Goal: Information Seeking & Learning: Learn about a topic

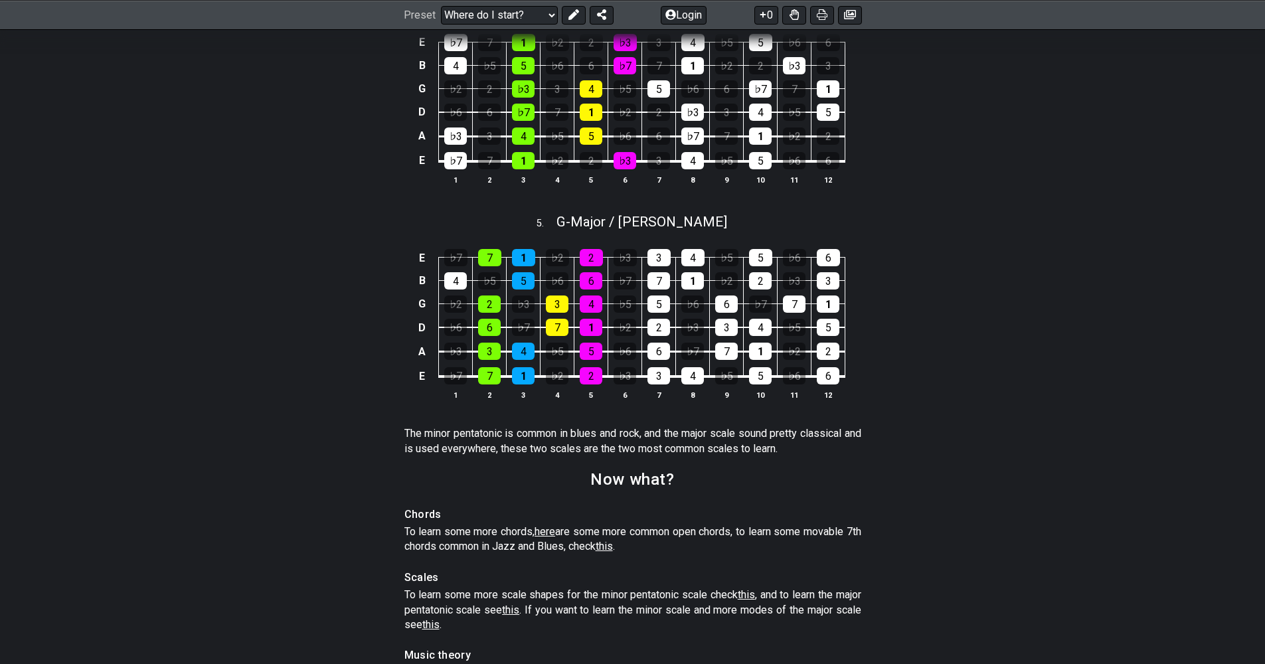
scroll to position [1830, 0]
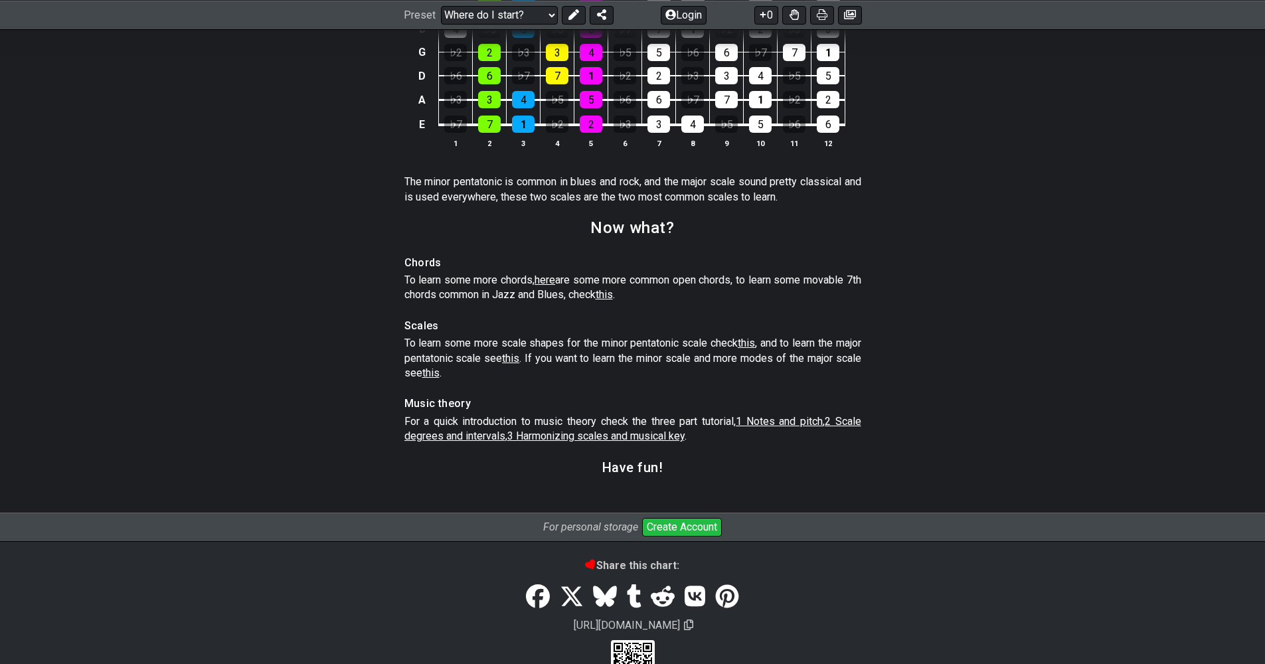
click at [633, 435] on span "3 Harmonizing scales and musical key" at bounding box center [595, 435] width 177 height 13
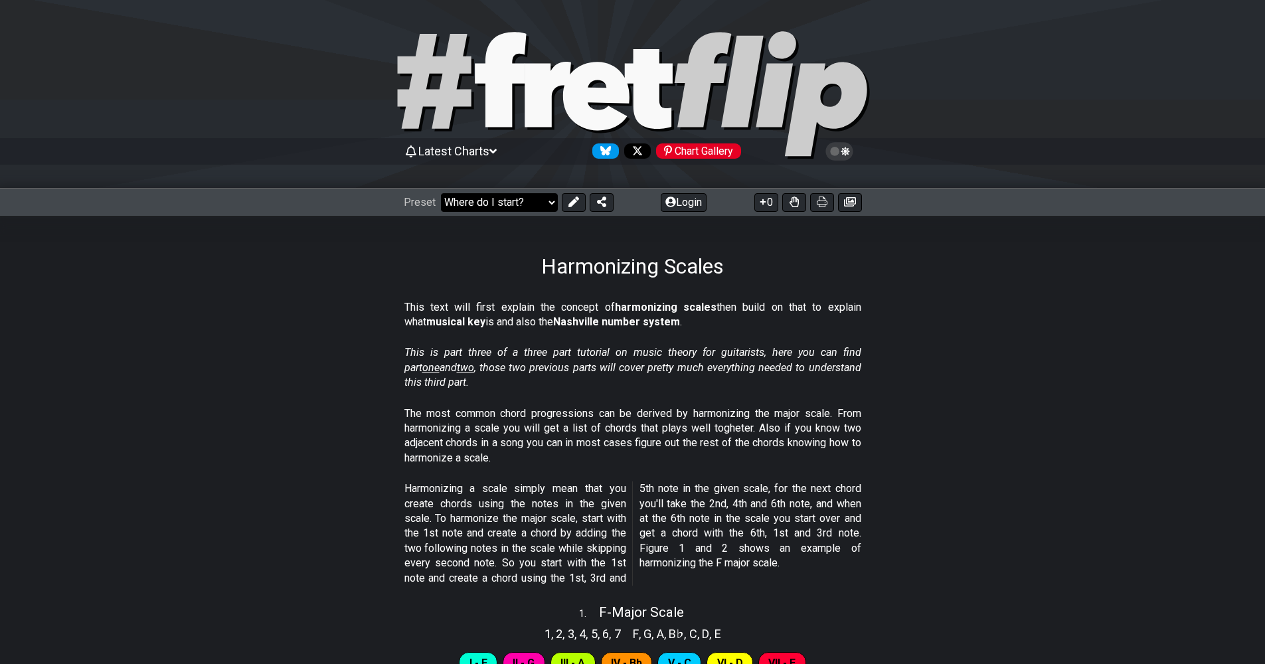
select select "/find-all-notes"
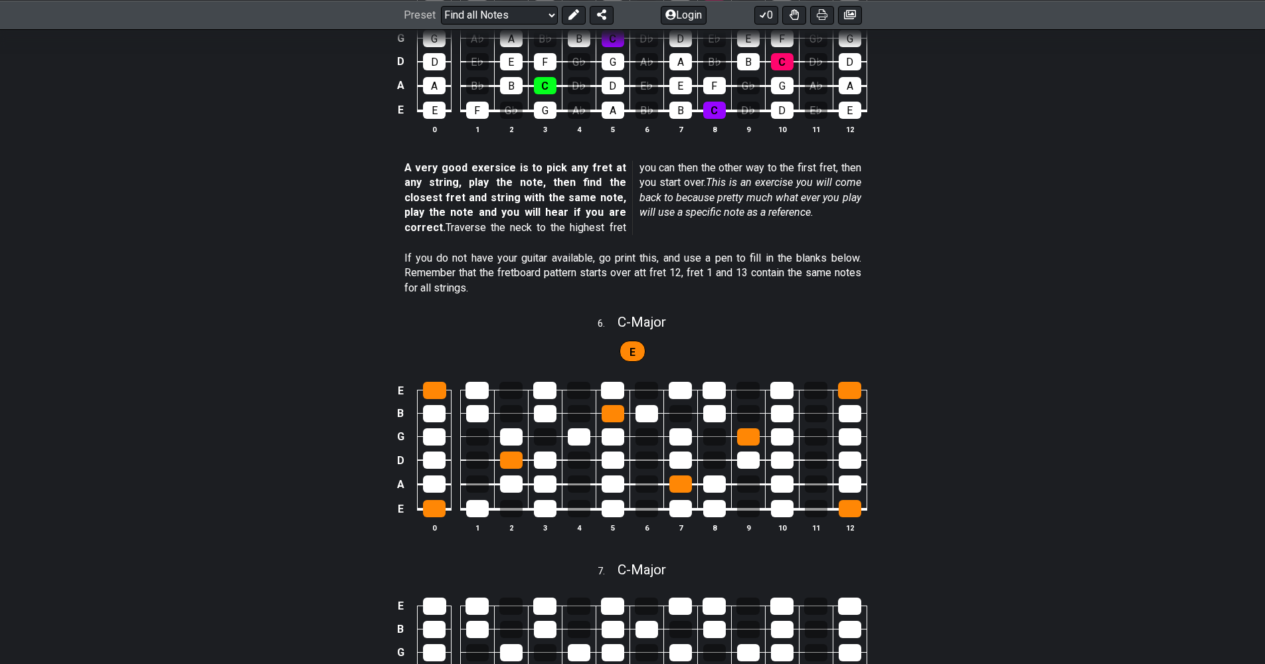
scroll to position [1909, 0]
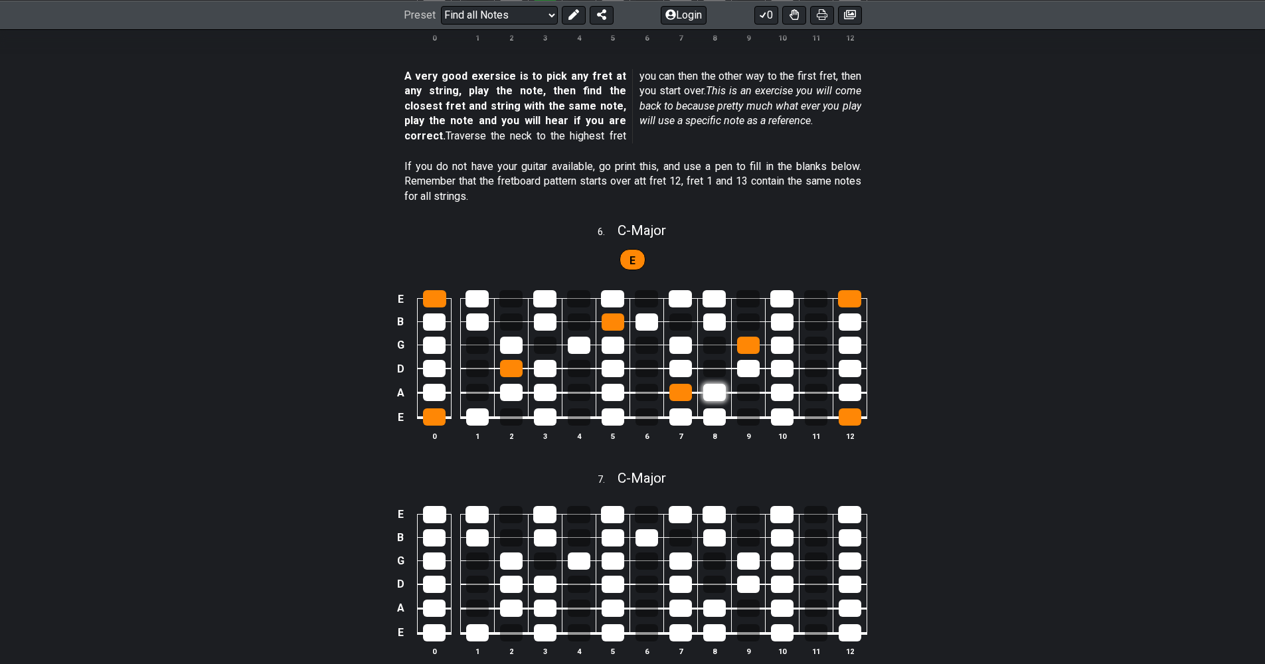
click at [718, 384] on div at bounding box center [714, 392] width 23 height 17
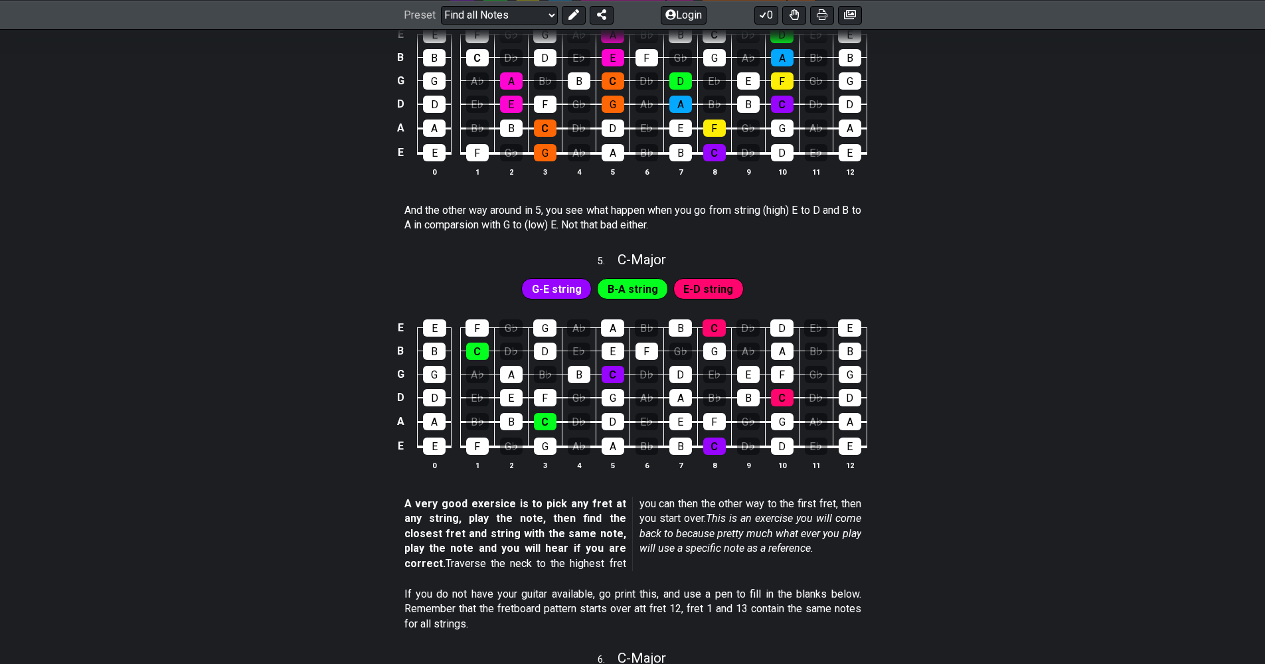
scroll to position [1739, 0]
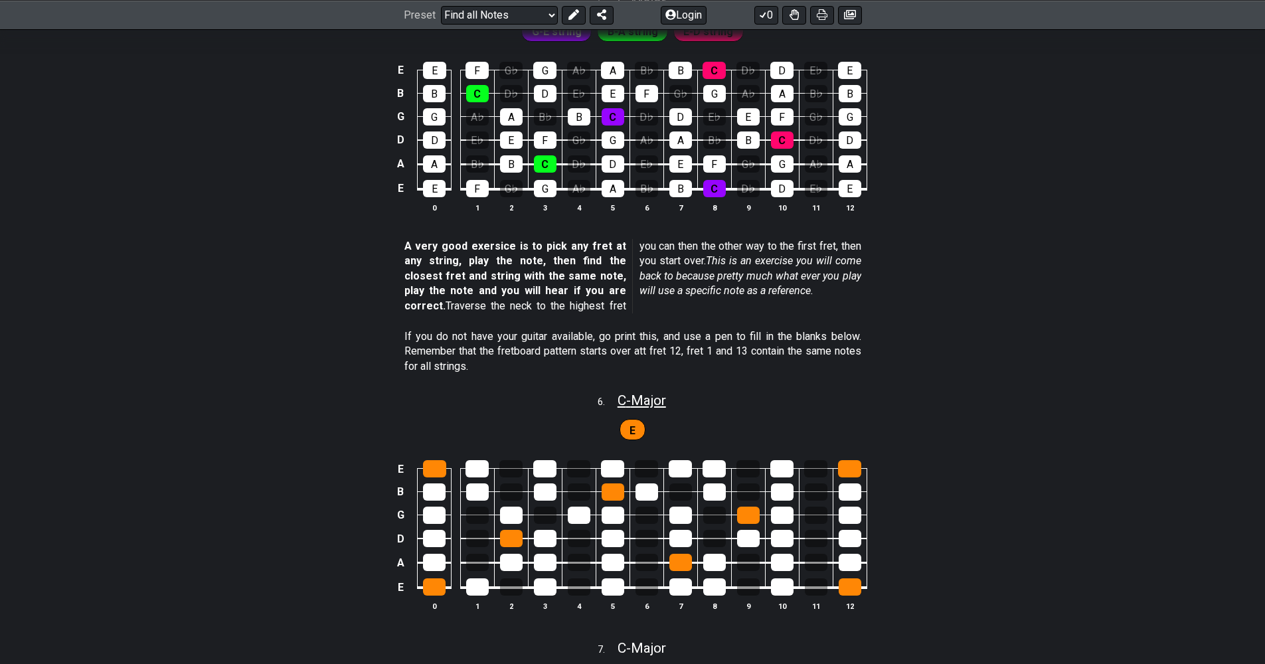
click at [623, 392] on span "C - Major" at bounding box center [641, 400] width 48 height 16
select select "C"
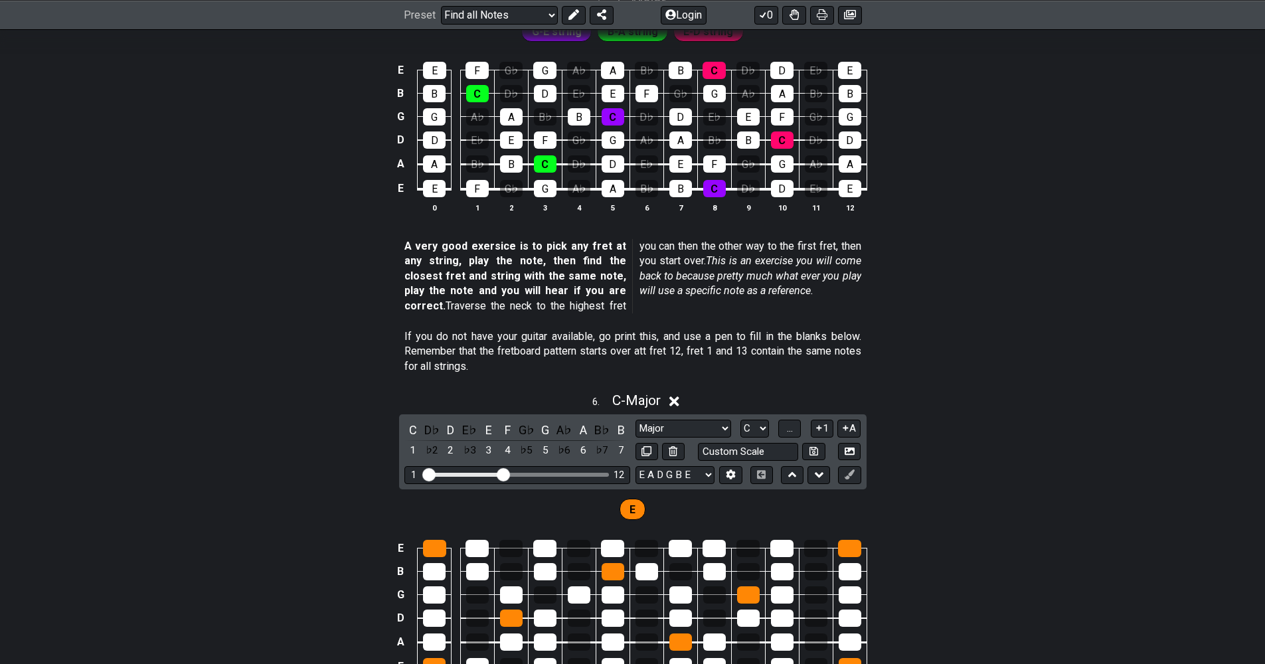
click at [679, 396] on icon at bounding box center [674, 401] width 10 height 10
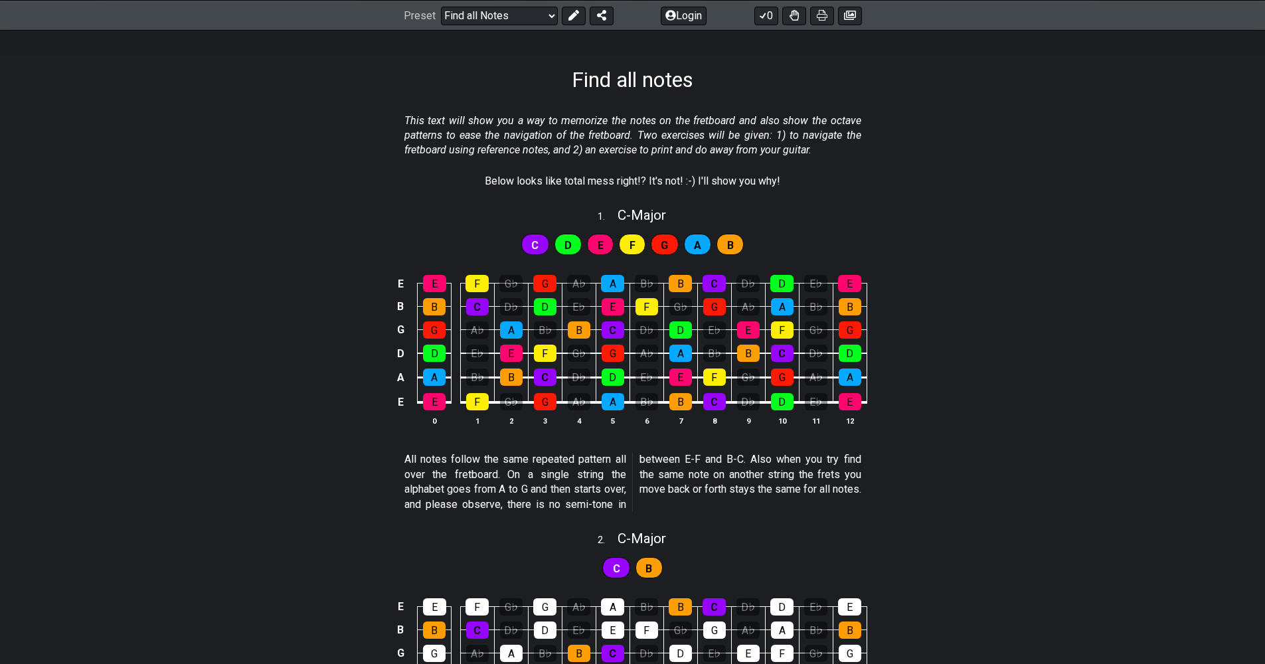
scroll to position [0, 0]
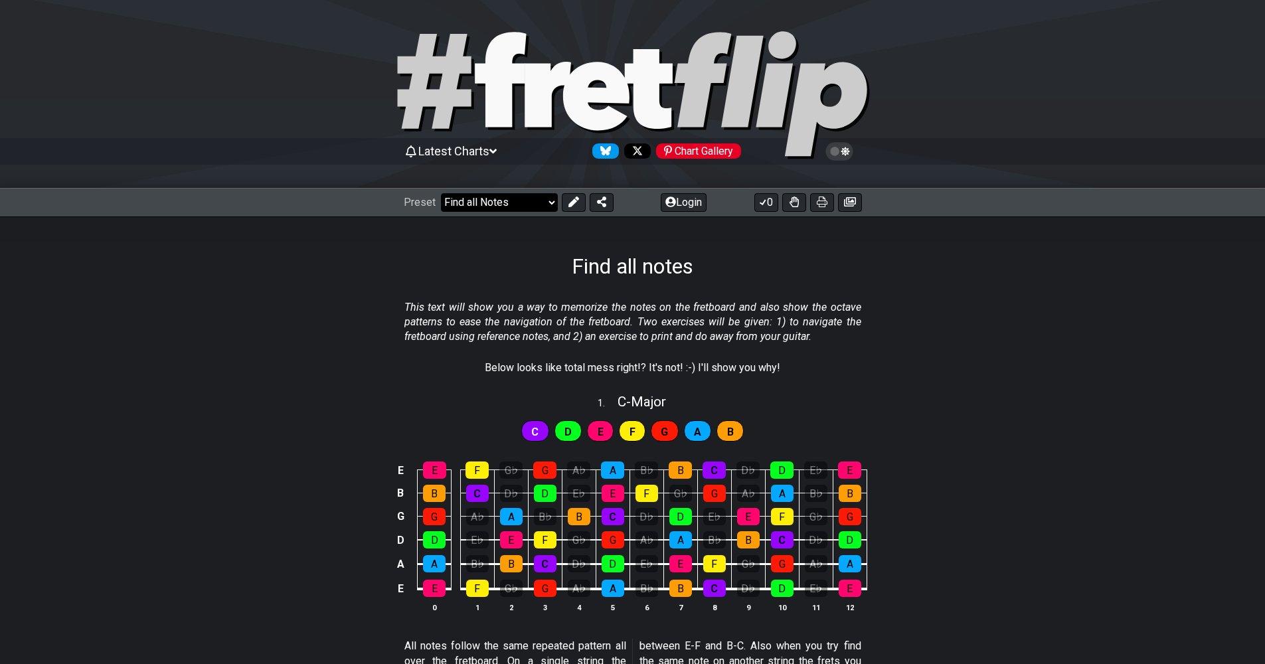
select select "/how-to-solo"
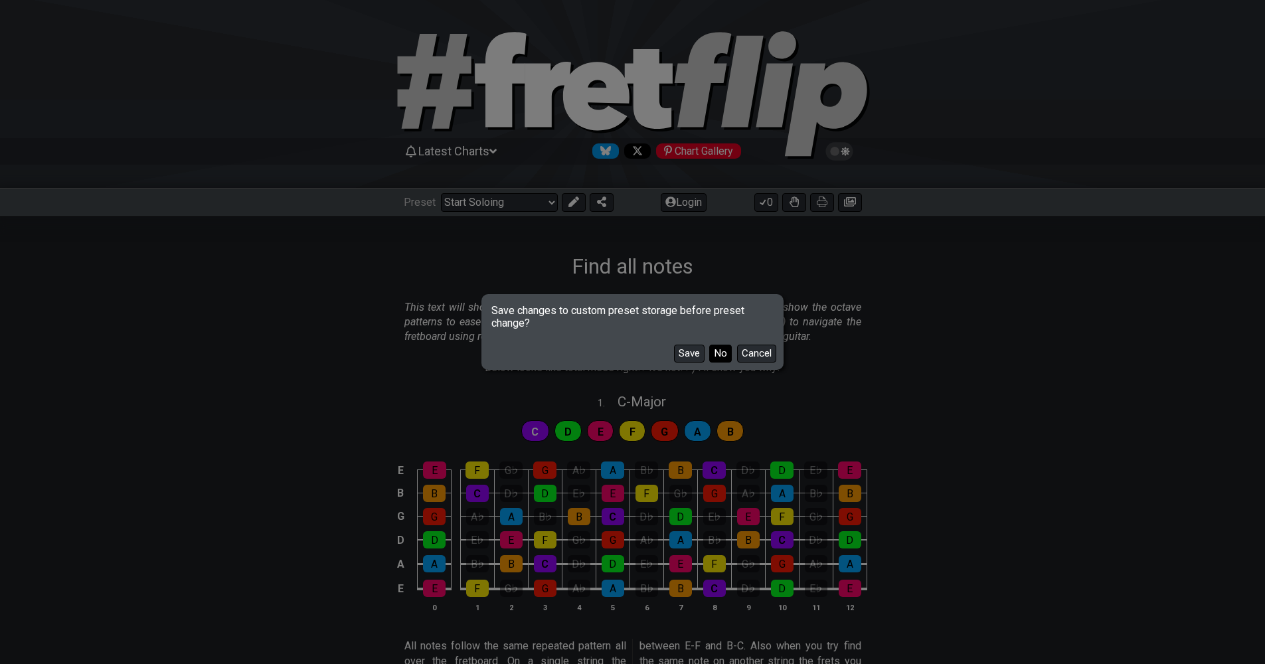
click at [711, 357] on button "No" at bounding box center [720, 354] width 23 height 18
select select "C"
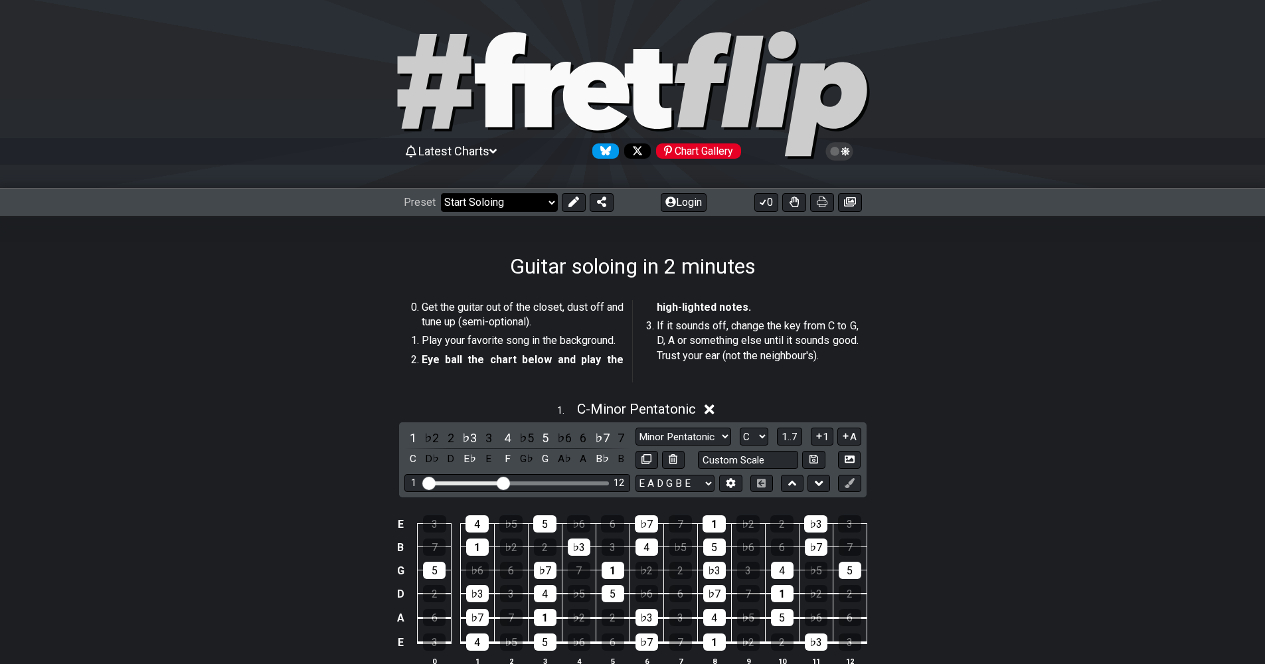
select select "/guitar-scales-generator"
select select "A"
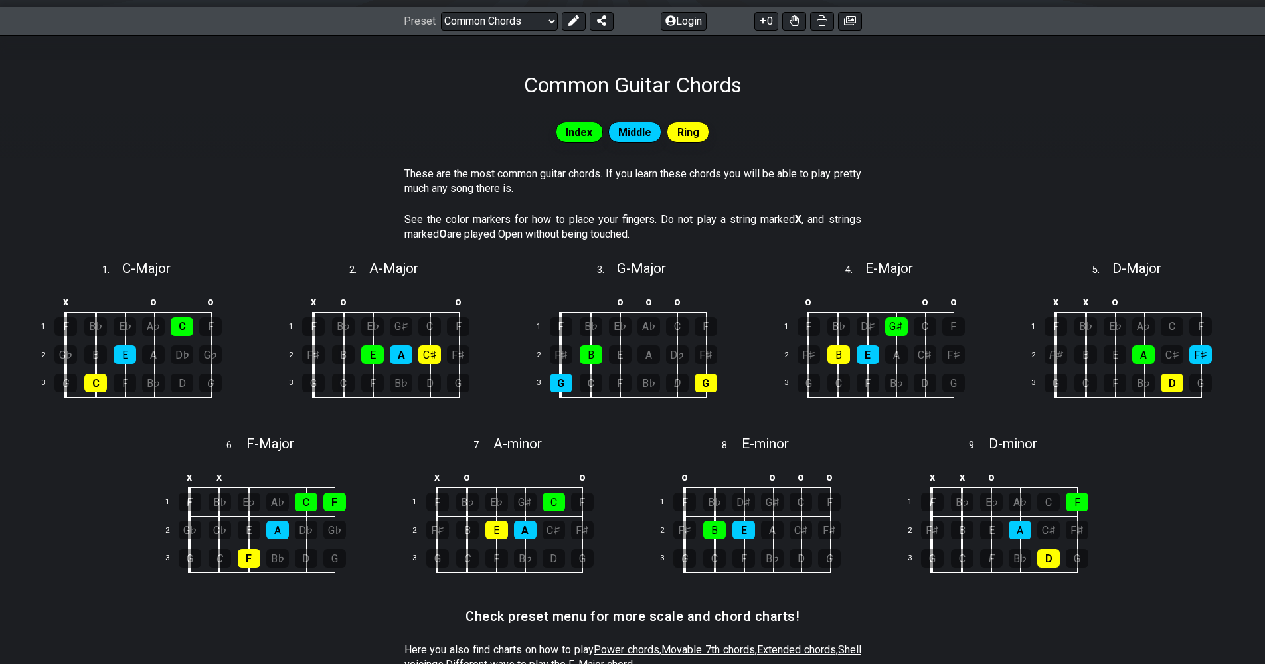
scroll to position [89, 0]
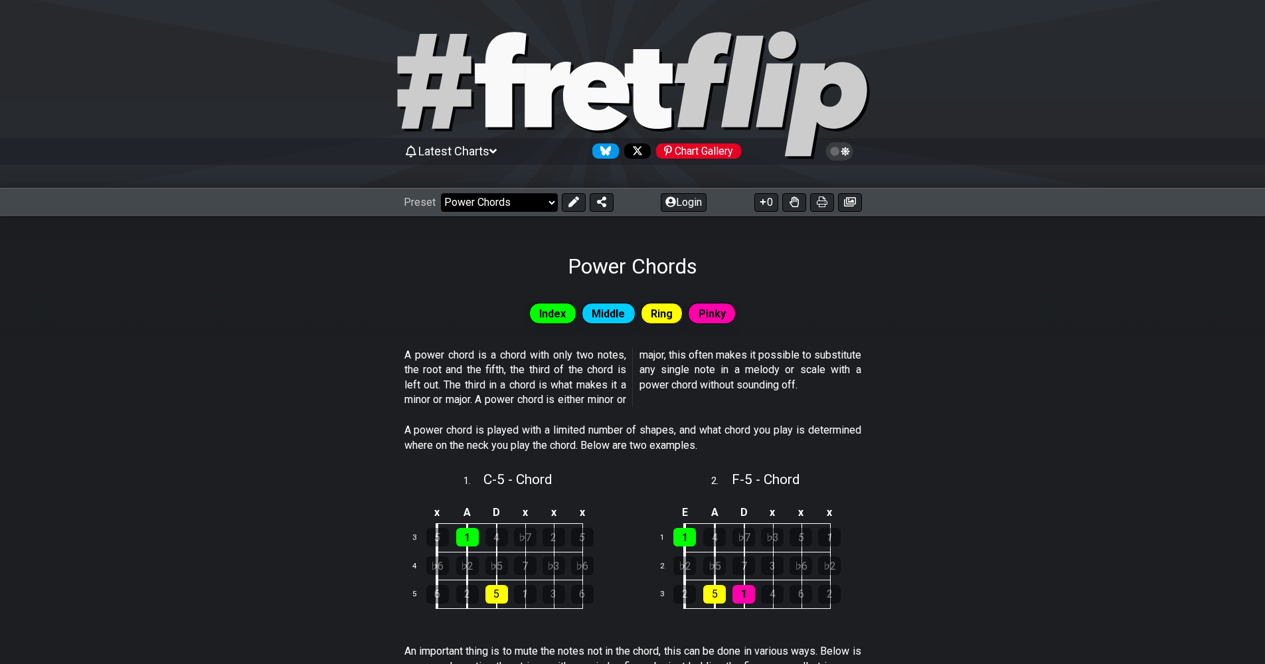
select select "/movable-7th-chords"
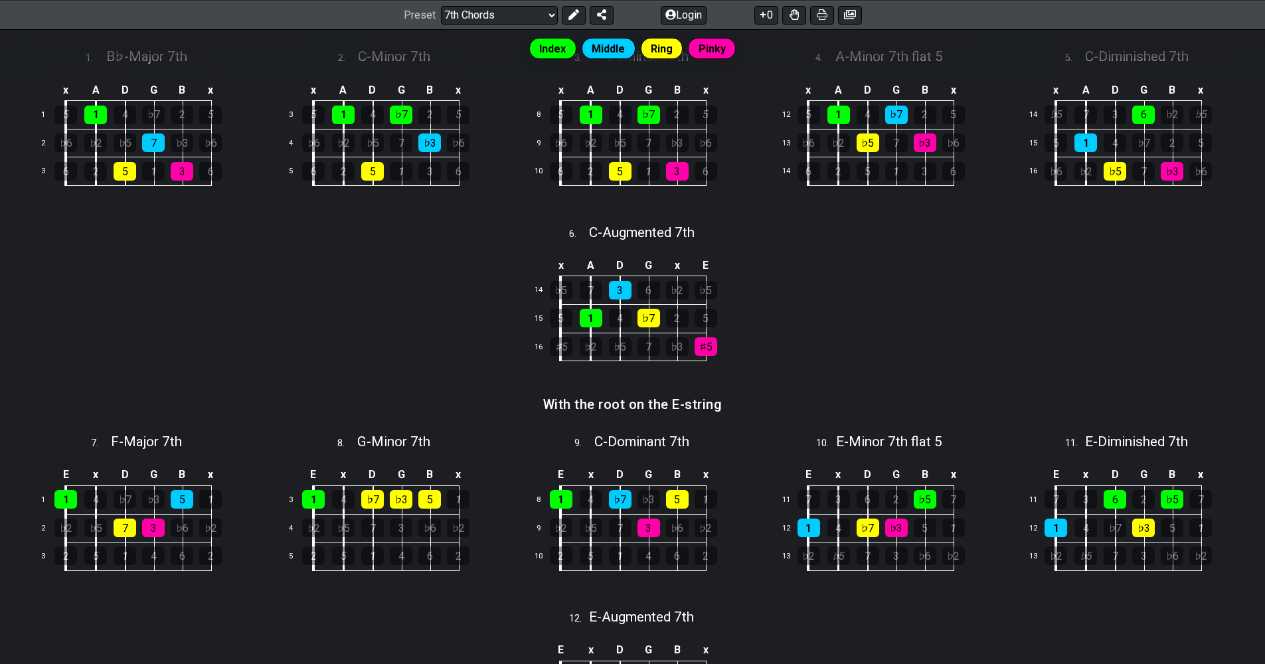
scroll to position [489, 0]
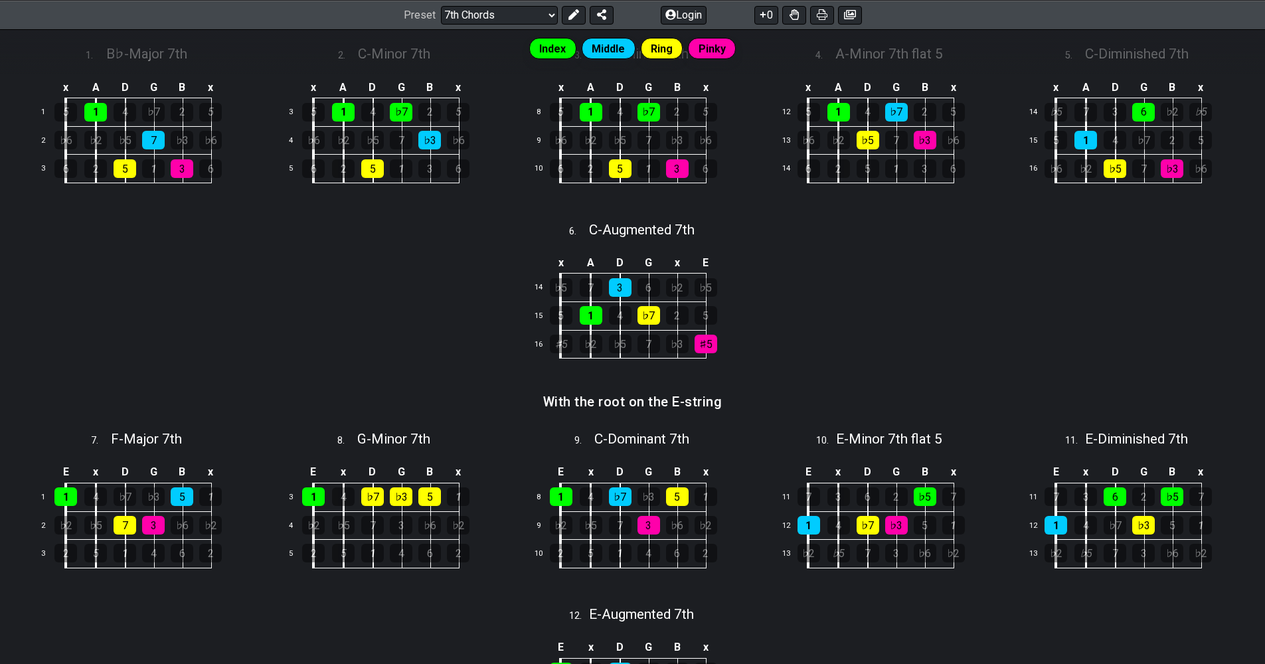
click at [139, 58] on div "Index Middle Ring Pinky" at bounding box center [632, 48] width 1265 height 27
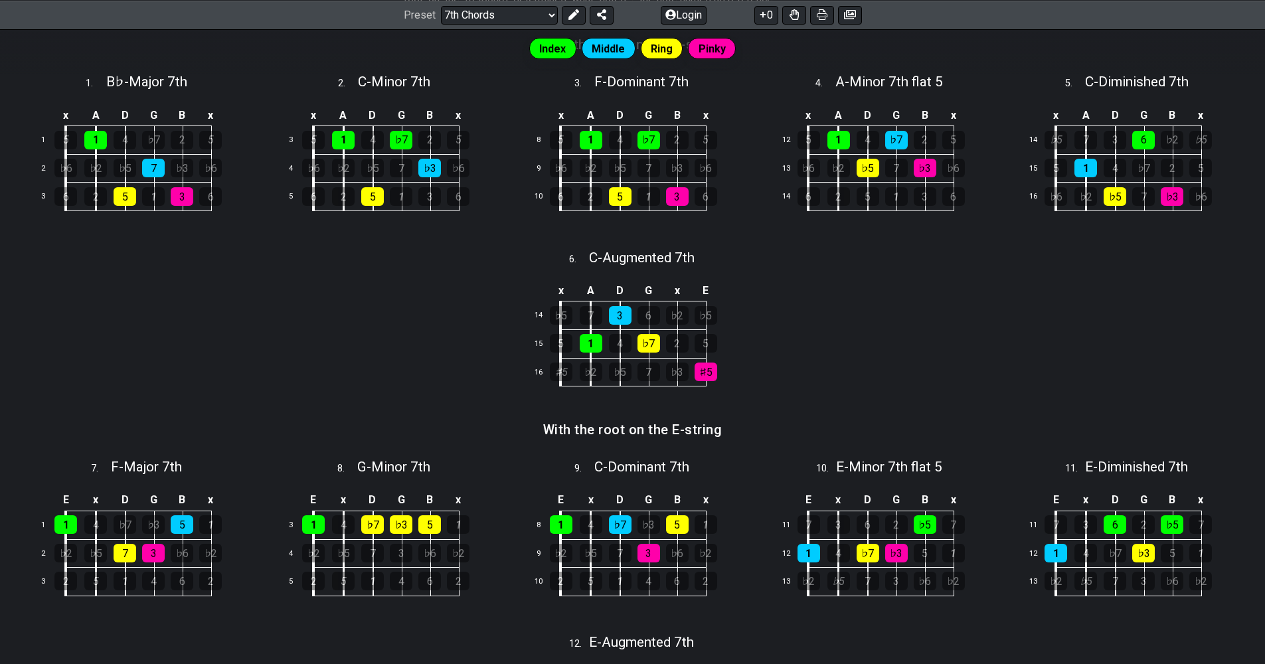
scroll to position [459, 0]
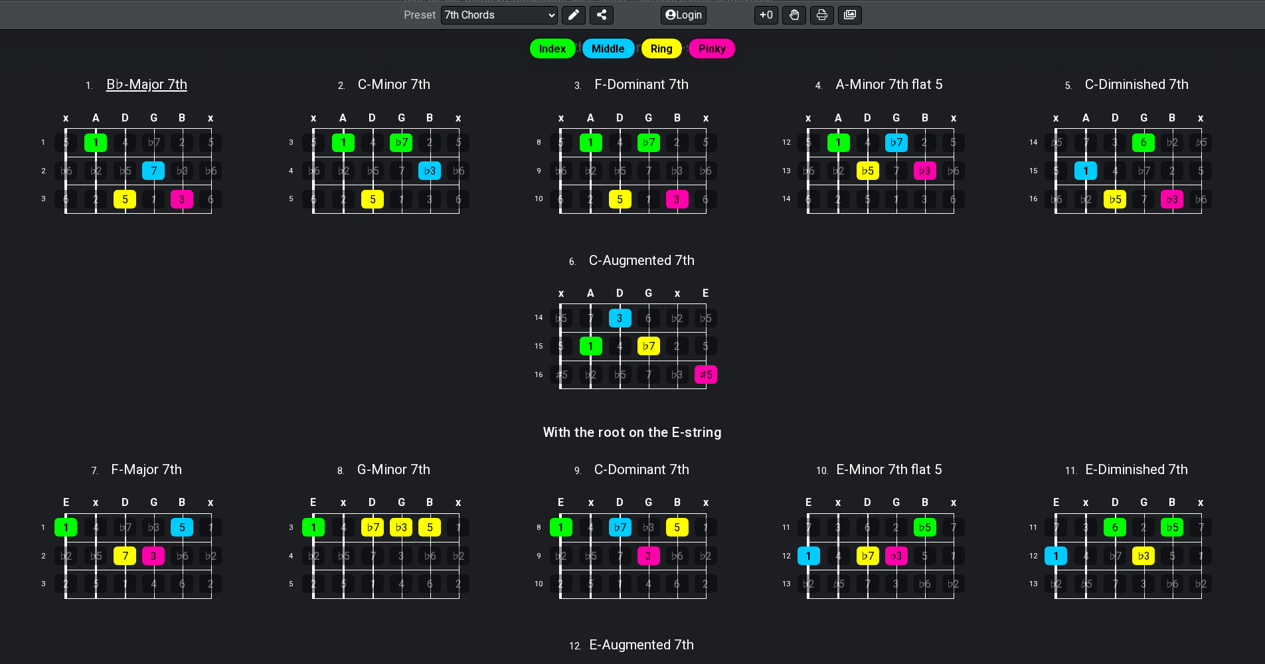
click at [157, 78] on span "B♭ - Major 7th" at bounding box center [146, 84] width 81 height 16
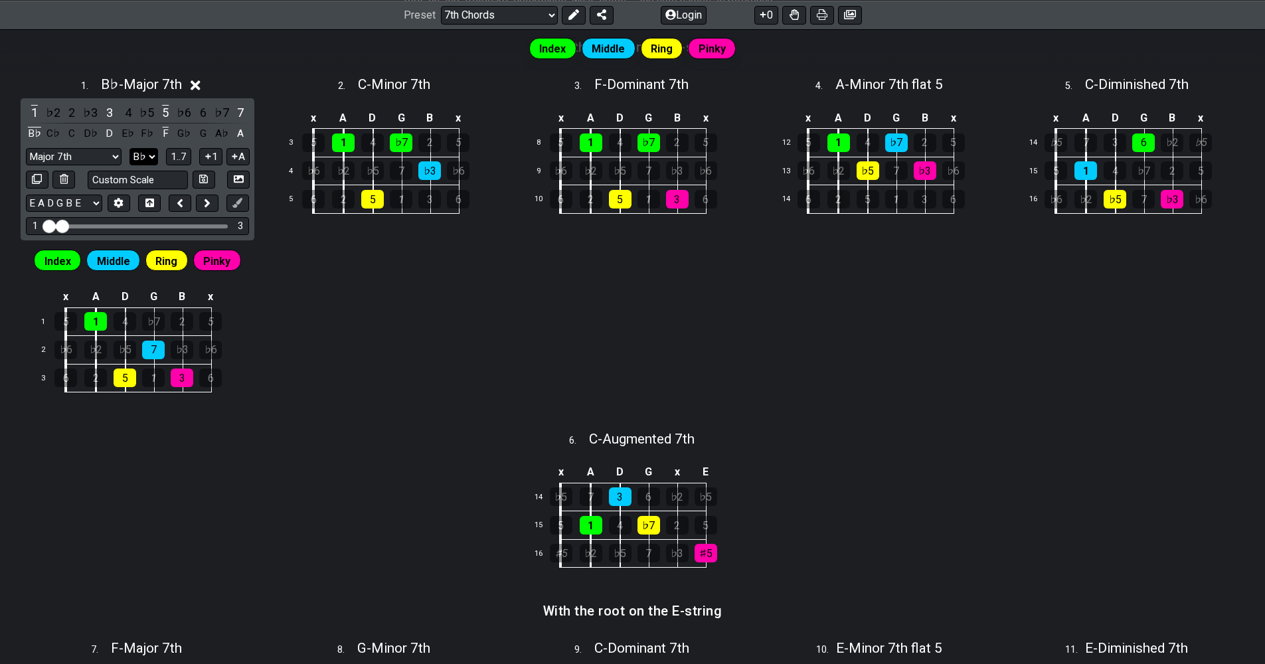
select select "C"
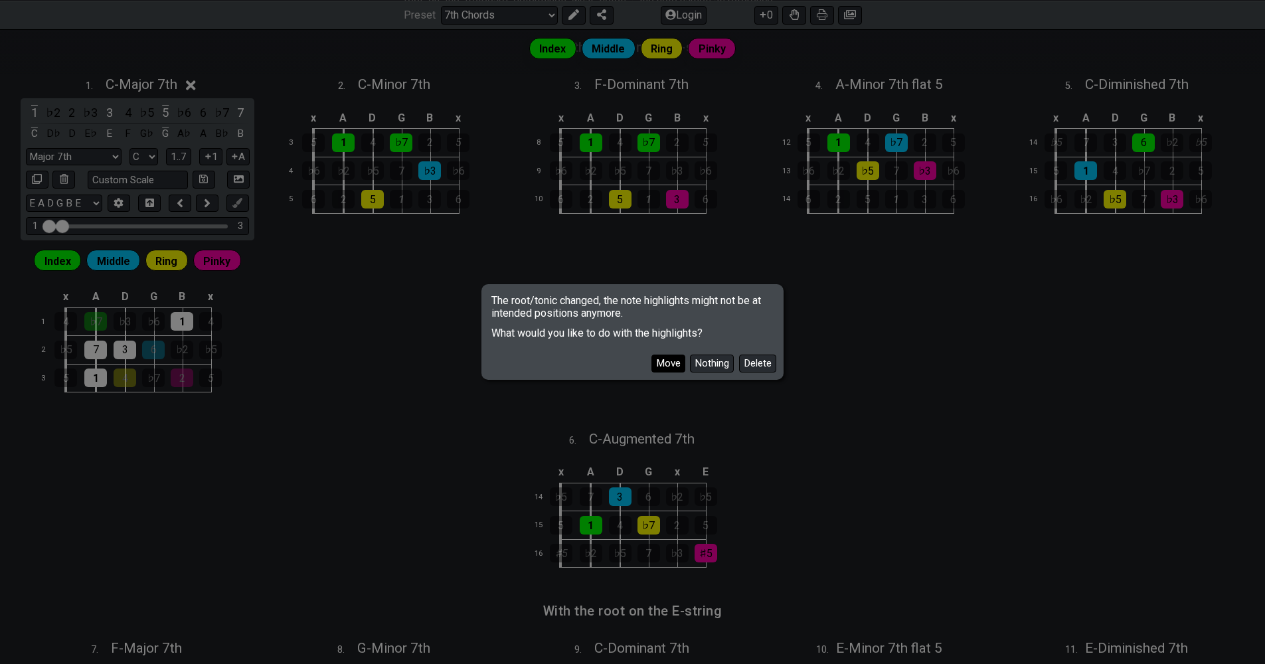
click at [676, 365] on button "Move" at bounding box center [668, 363] width 34 height 18
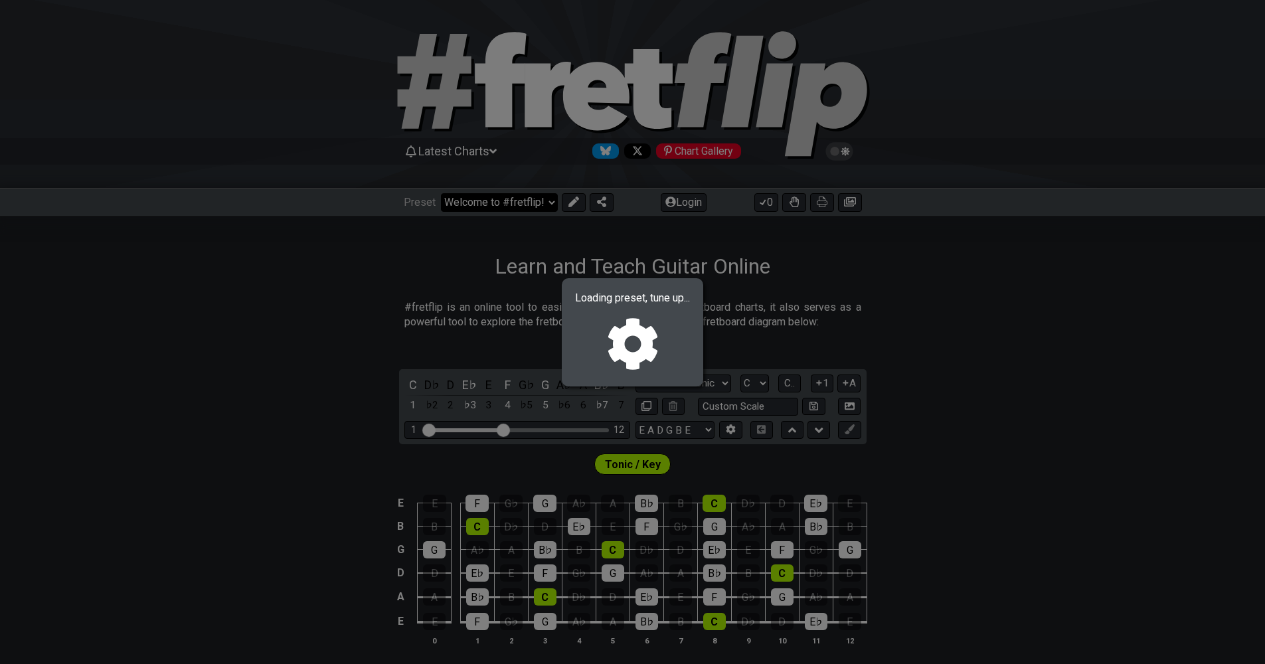
select select "/movable-7th-chords"
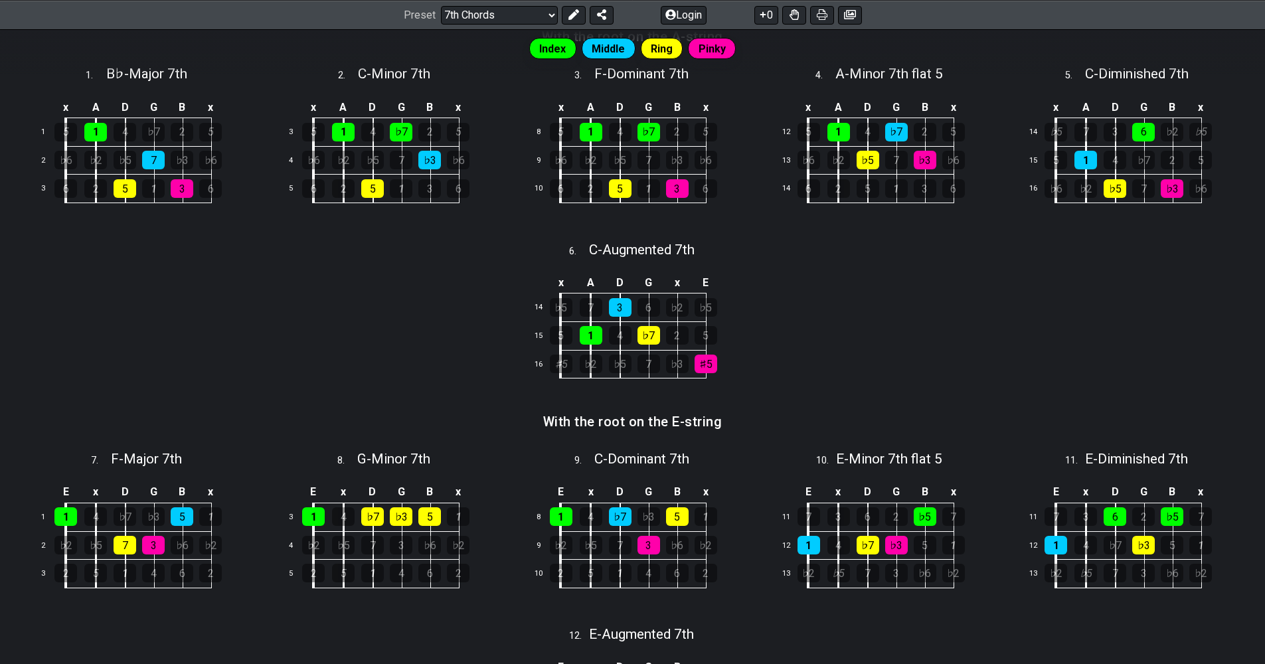
scroll to position [370, 0]
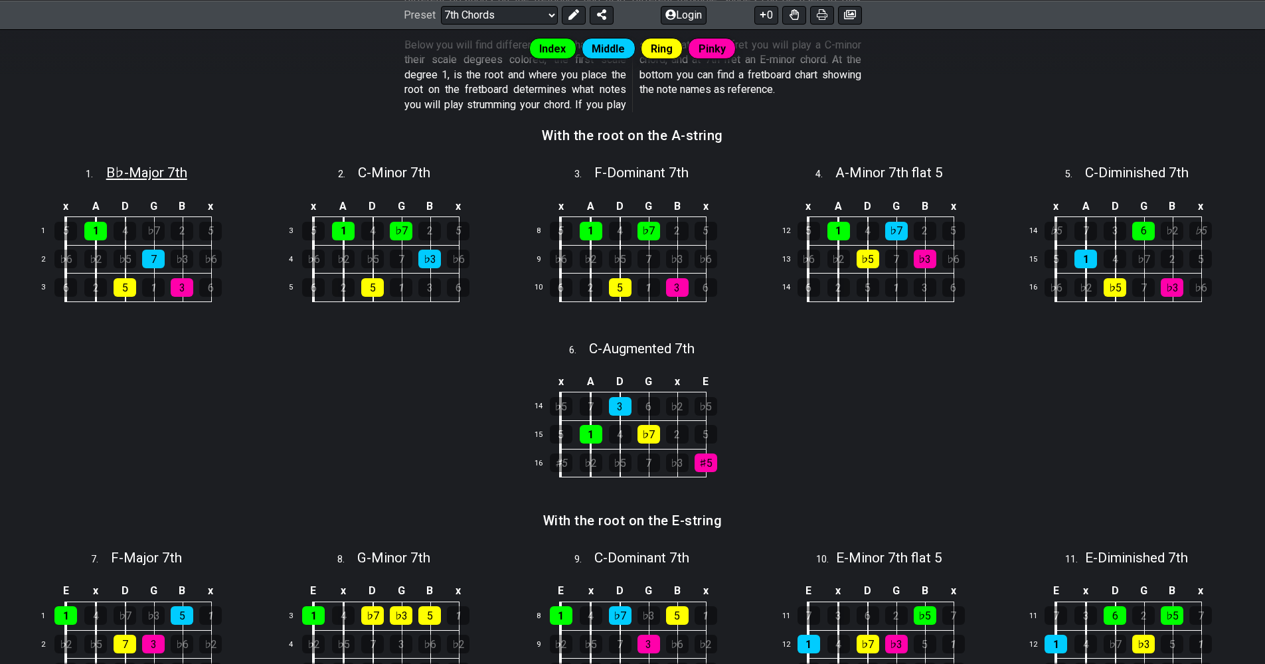
click at [149, 172] on span "B♭ - Major 7th" at bounding box center [146, 173] width 81 height 16
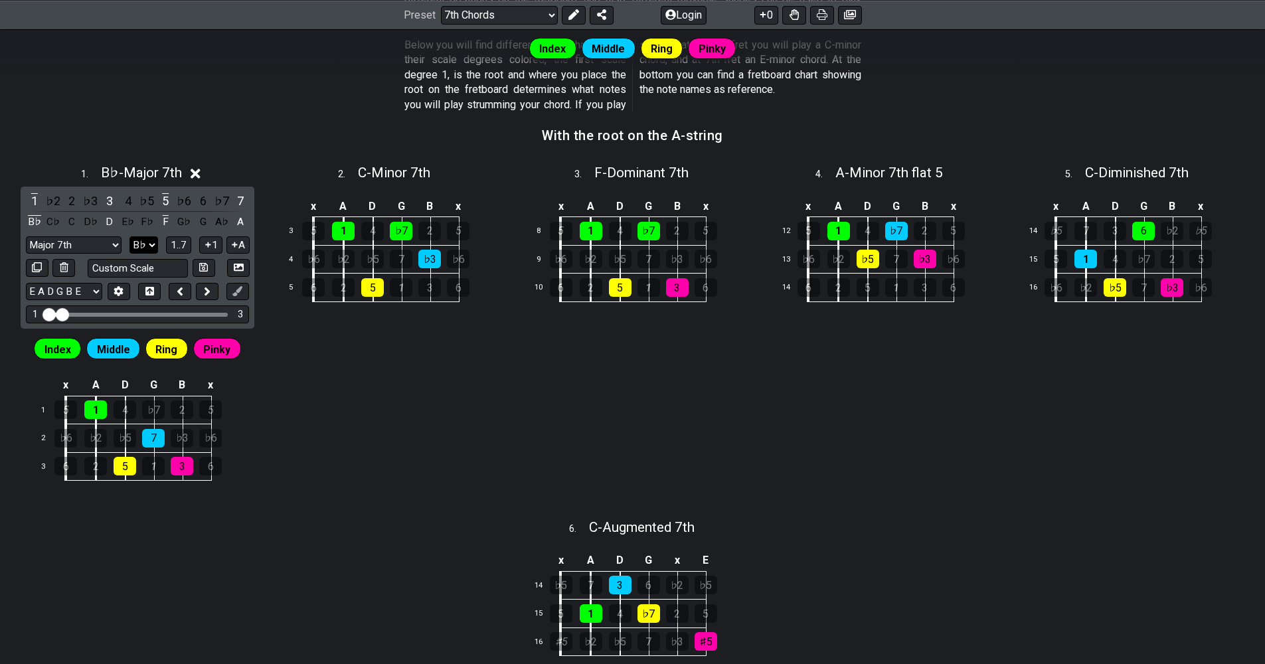
select select "C"
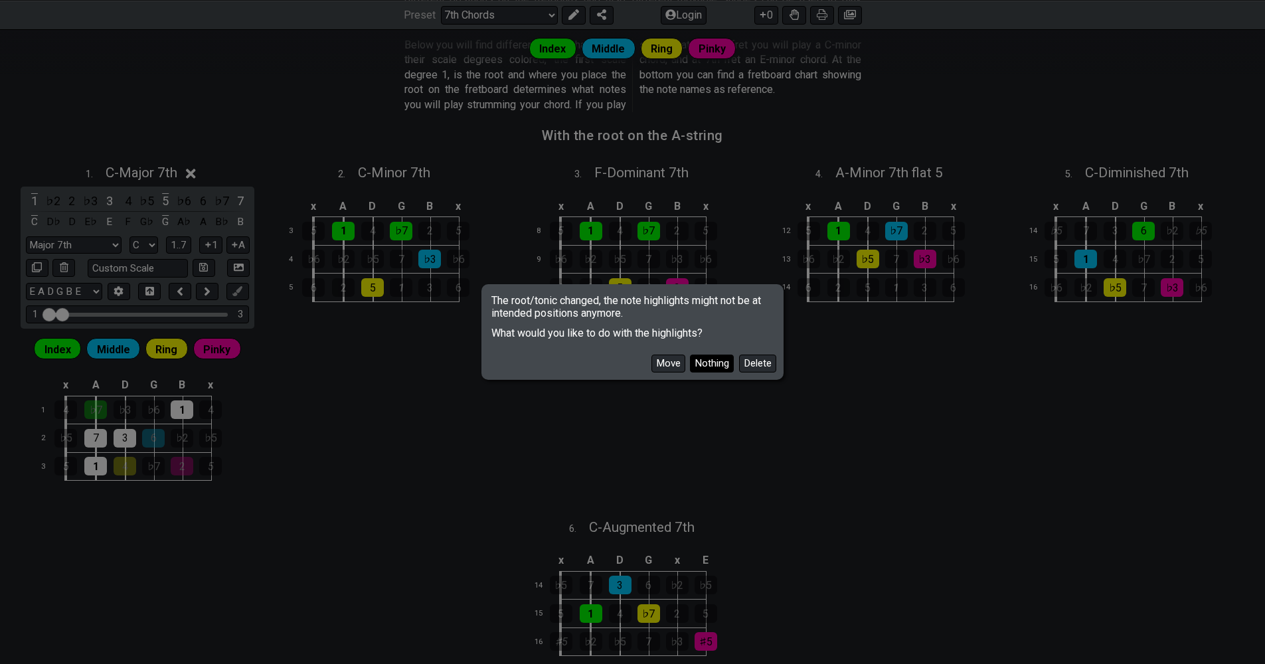
click at [716, 366] on button "Nothing" at bounding box center [712, 363] width 44 height 18
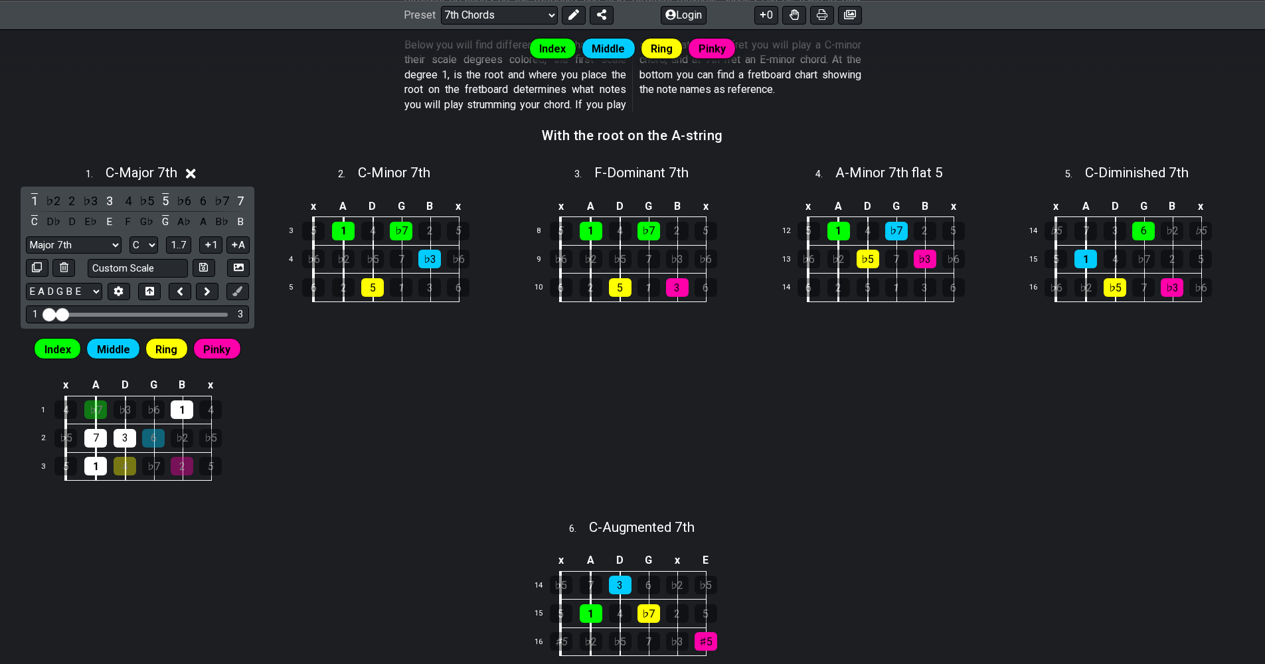
click at [175, 145] on section "With the root on the A-string" at bounding box center [632, 140] width 1265 height 34
click at [195, 173] on icon at bounding box center [191, 174] width 10 height 10
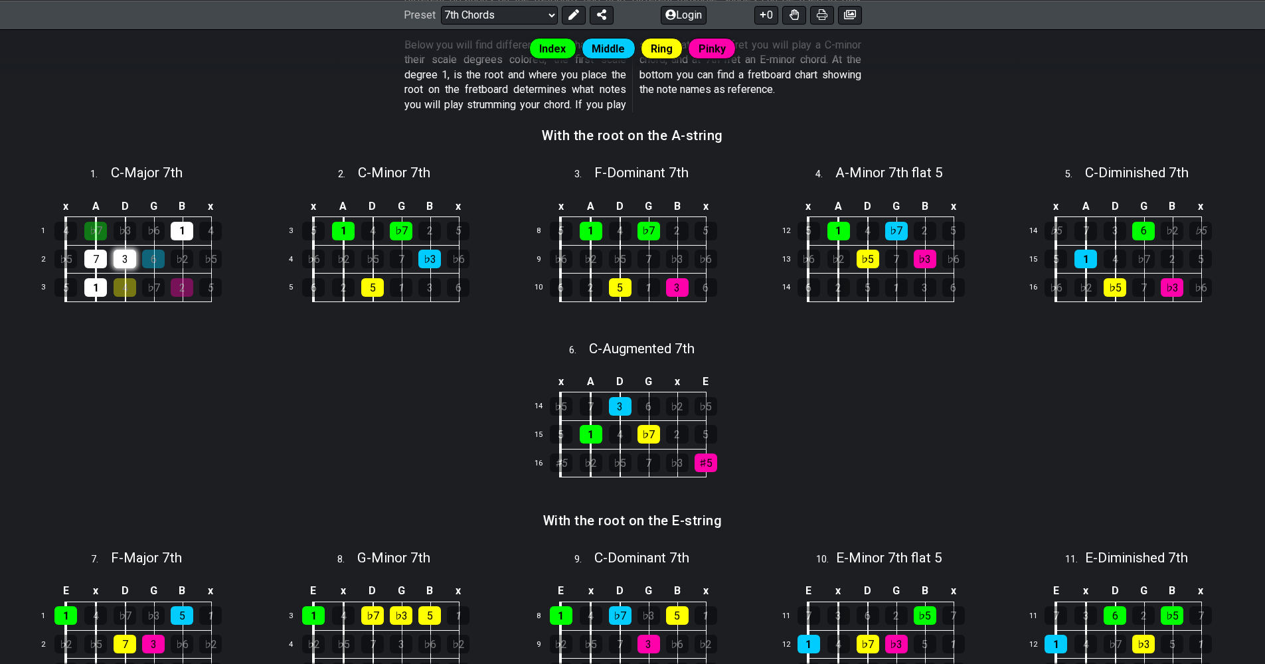
click at [123, 255] on div "3" at bounding box center [125, 259] width 23 height 19
click at [94, 260] on div "7" at bounding box center [95, 259] width 23 height 19
click at [95, 283] on div "1" at bounding box center [95, 287] width 23 height 19
click at [119, 285] on div "4" at bounding box center [125, 287] width 23 height 19
click at [154, 255] on div "6" at bounding box center [153, 259] width 23 height 19
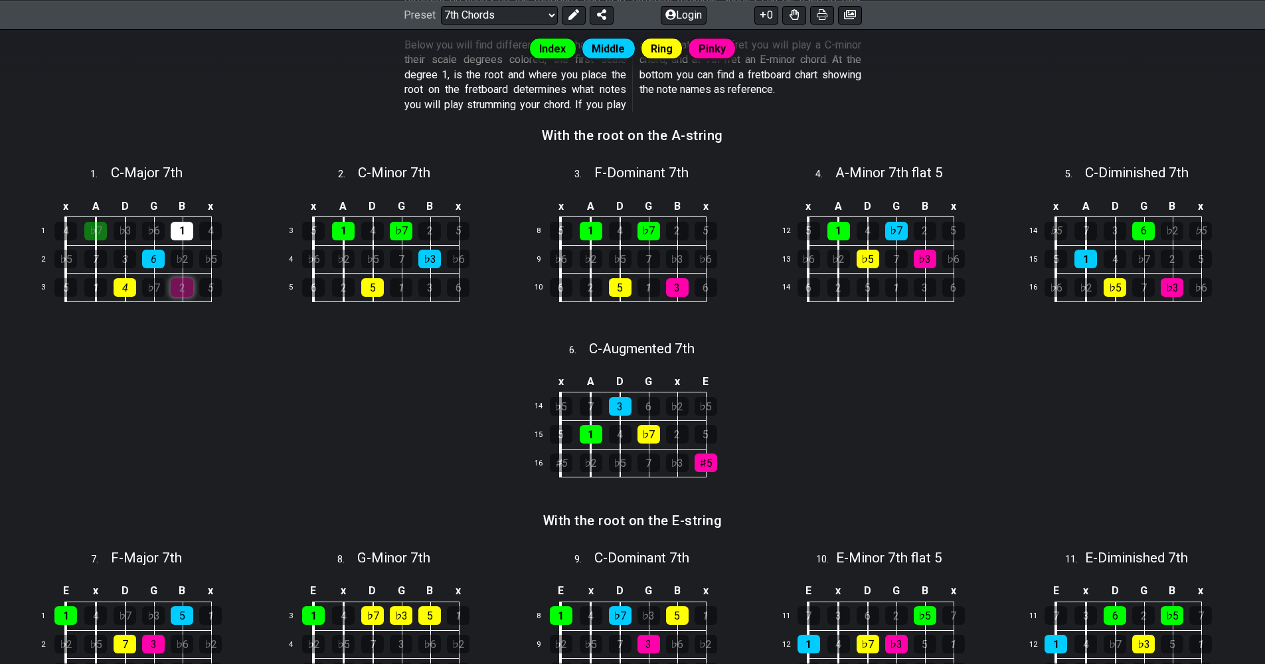
click at [177, 281] on div "2" at bounding box center [182, 287] width 23 height 19
click at [99, 225] on div "♭7" at bounding box center [95, 231] width 23 height 19
click at [191, 231] on div "1" at bounding box center [182, 231] width 23 height 19
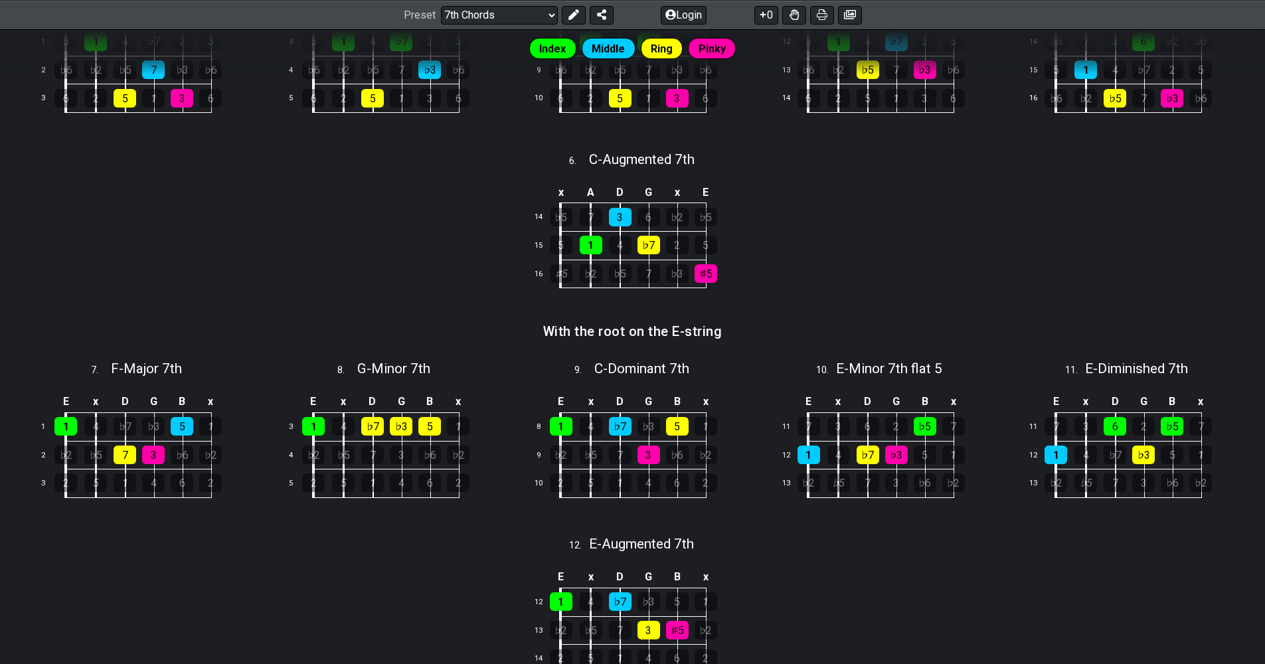
scroll to position [458, 0]
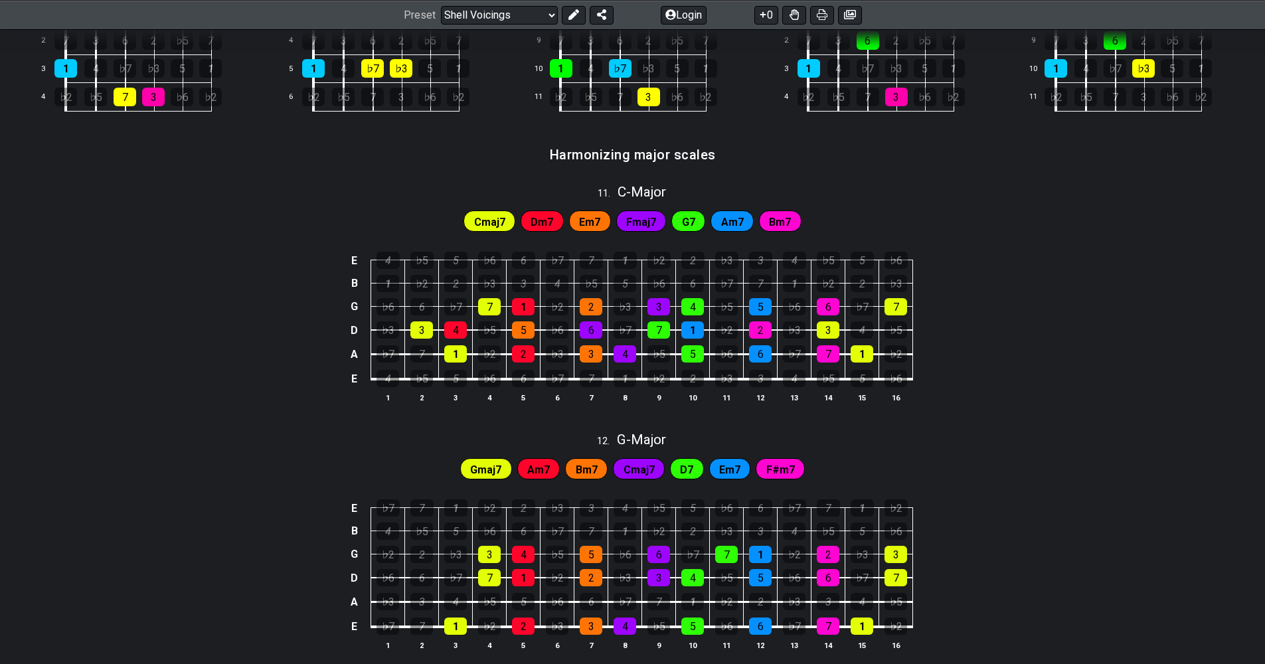
scroll to position [917, 0]
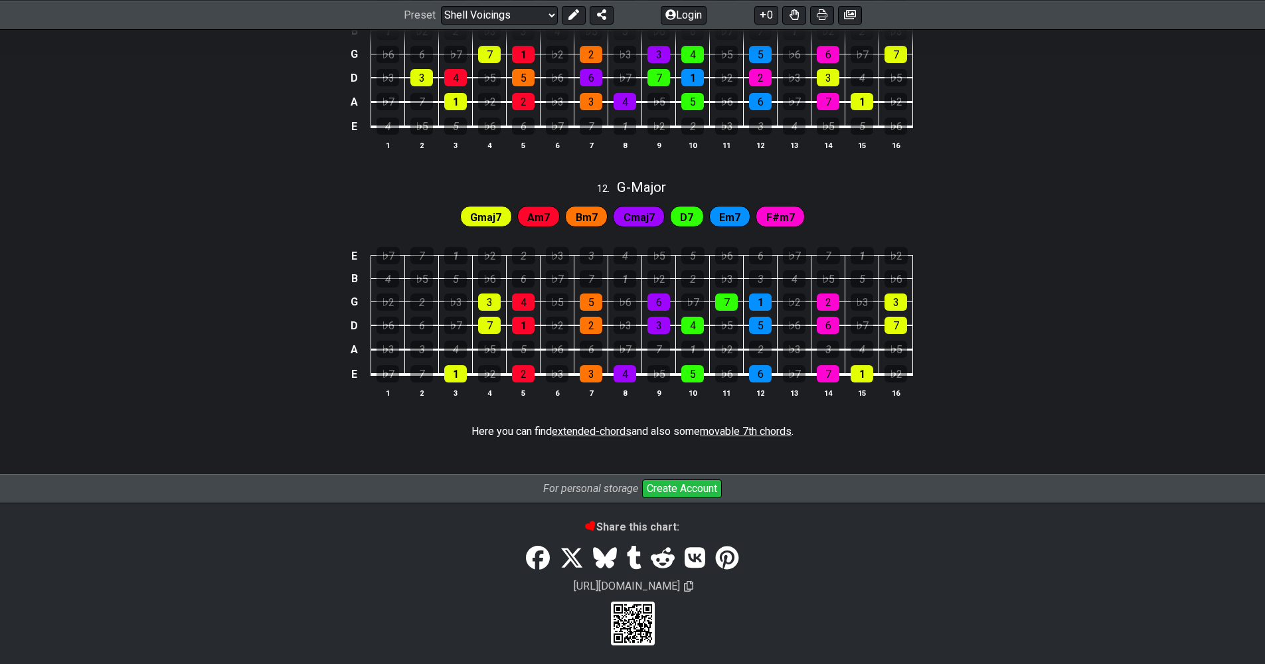
click at [596, 428] on span "extended-chords" at bounding box center [592, 431] width 80 height 13
select select "/extended-chords"
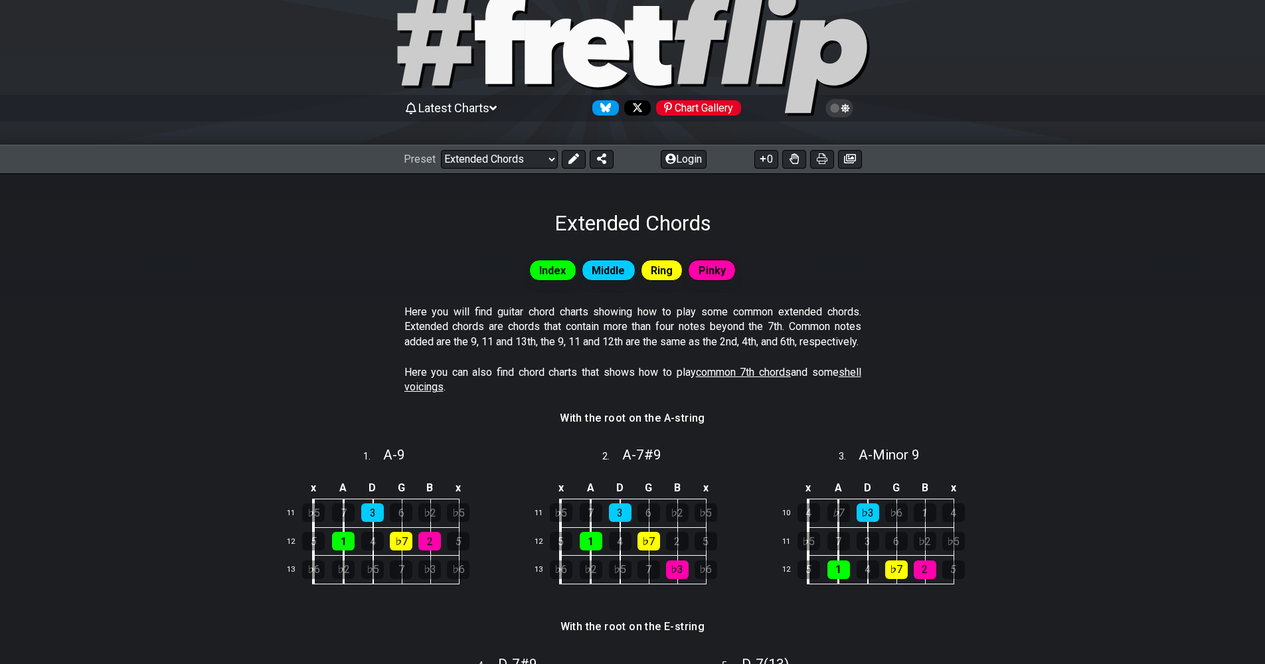
scroll to position [206, 0]
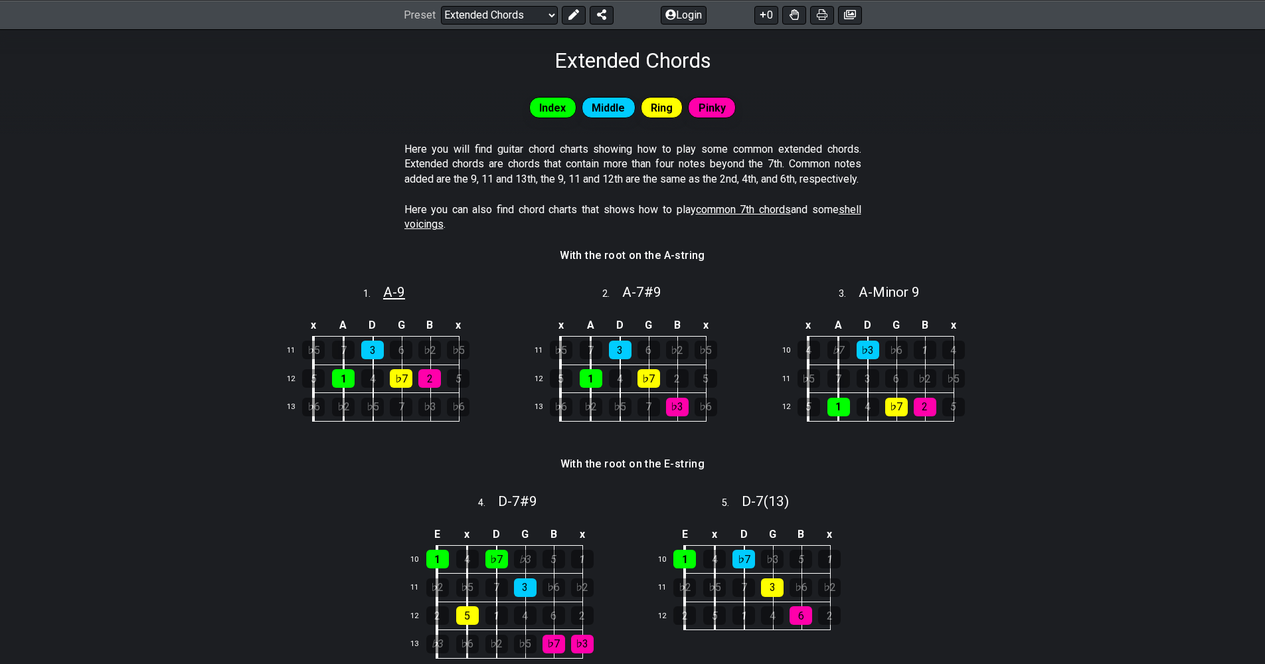
click at [399, 300] on span "A - 9" at bounding box center [394, 292] width 22 height 16
select select "A"
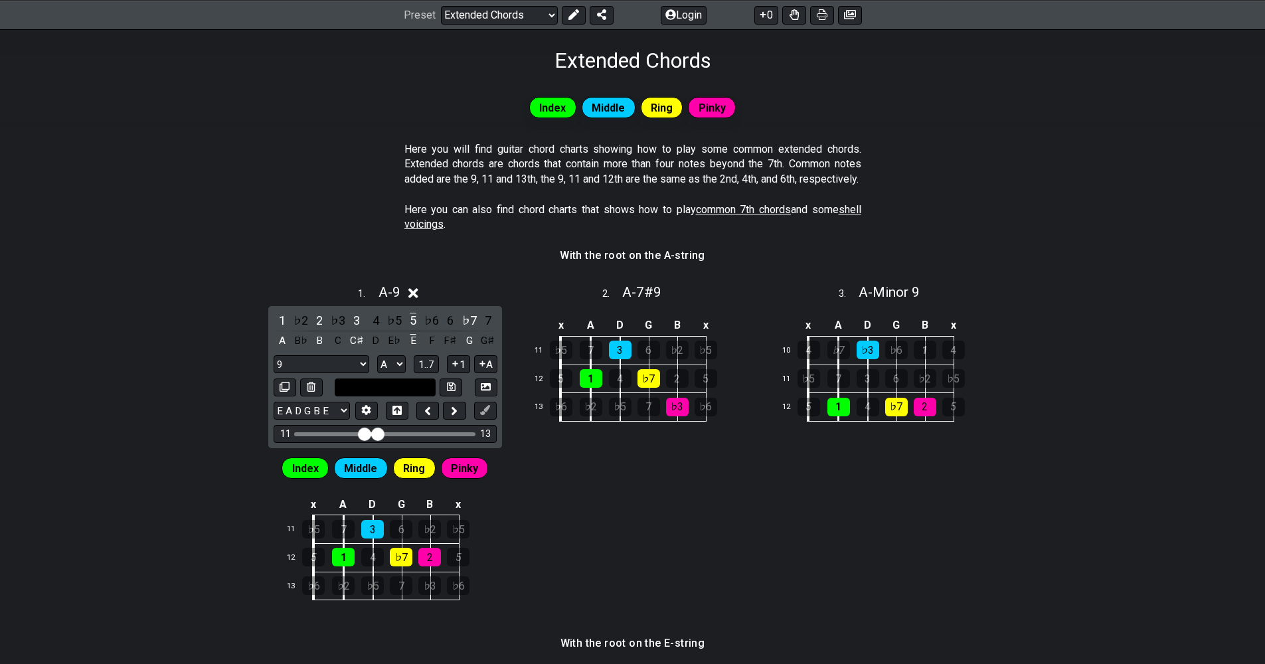
click at [418, 396] on input "text" at bounding box center [385, 387] width 101 height 18
type input "Custom Scale"
click at [426, 370] on span "1..7" at bounding box center [426, 364] width 16 height 12
click at [426, 373] on button "..." at bounding box center [426, 364] width 23 height 18
click at [426, 370] on span "A.." at bounding box center [426, 364] width 11 height 12
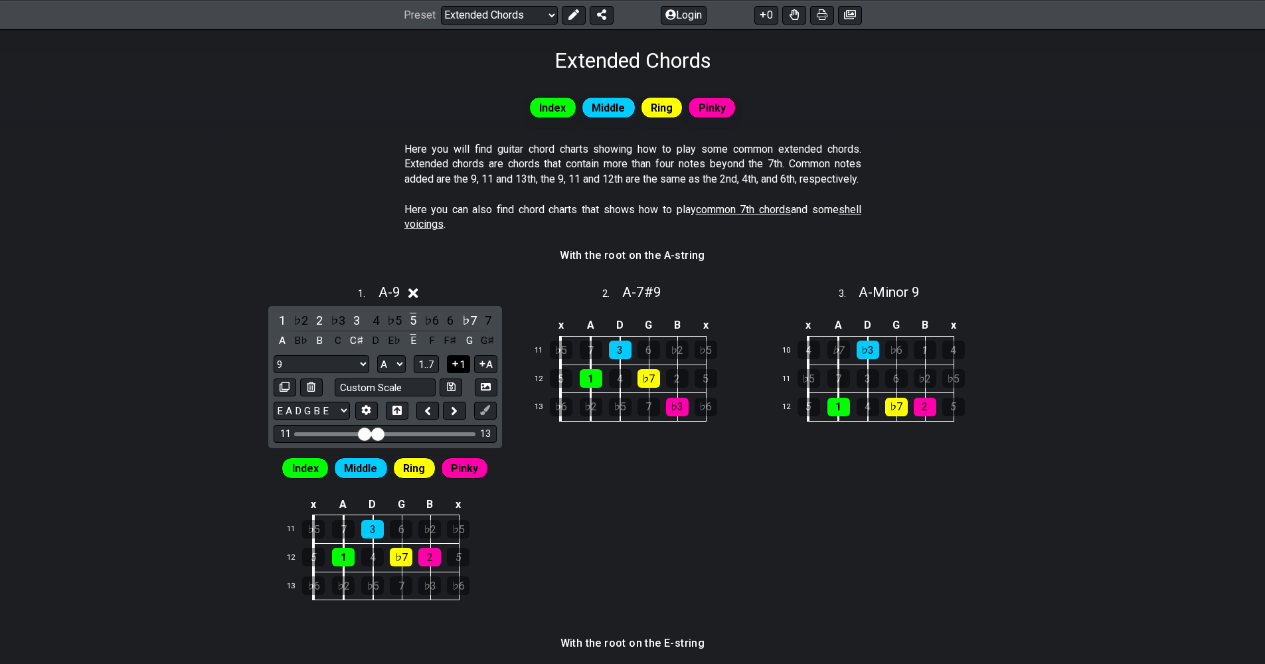
click at [469, 373] on button "1" at bounding box center [458, 364] width 23 height 18
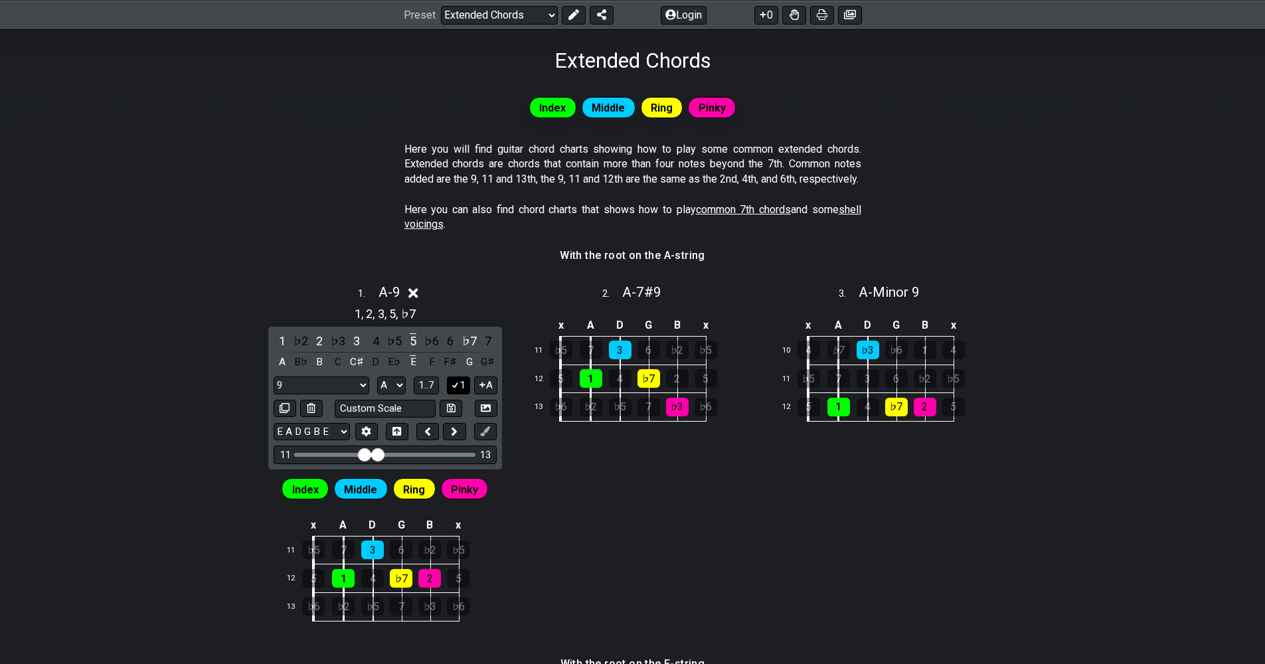
click at [469, 394] on button "1" at bounding box center [458, 385] width 23 height 18
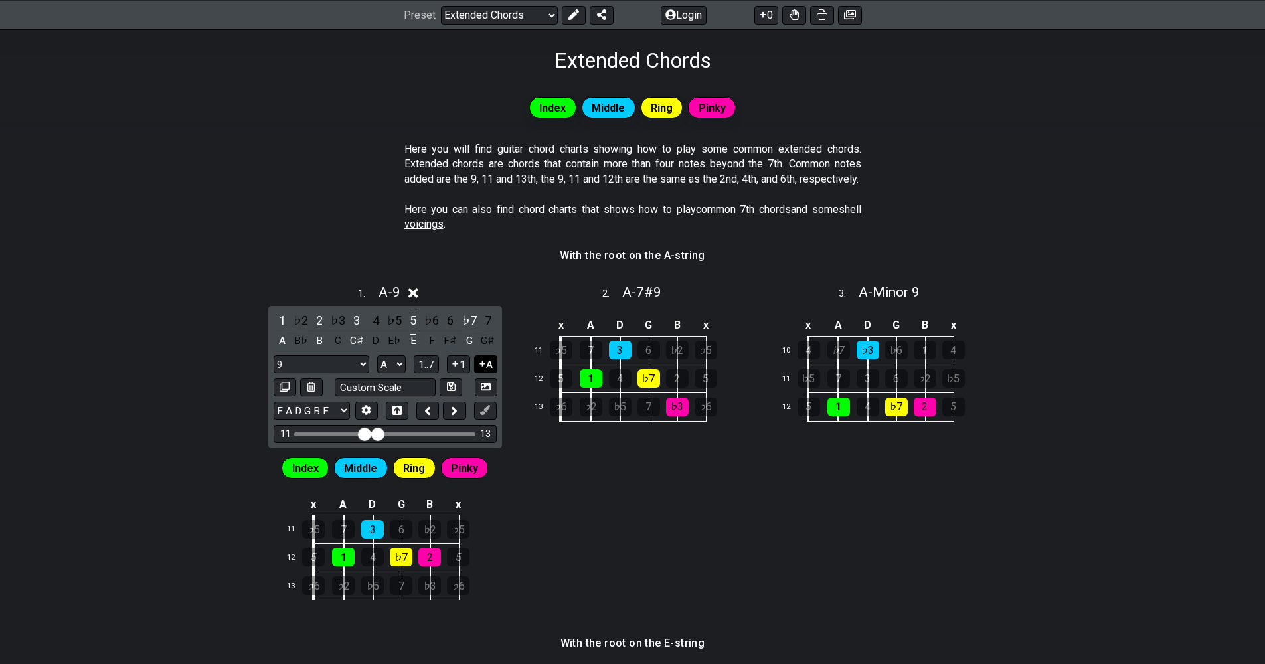
click at [484, 368] on icon at bounding box center [482, 363] width 13 height 10
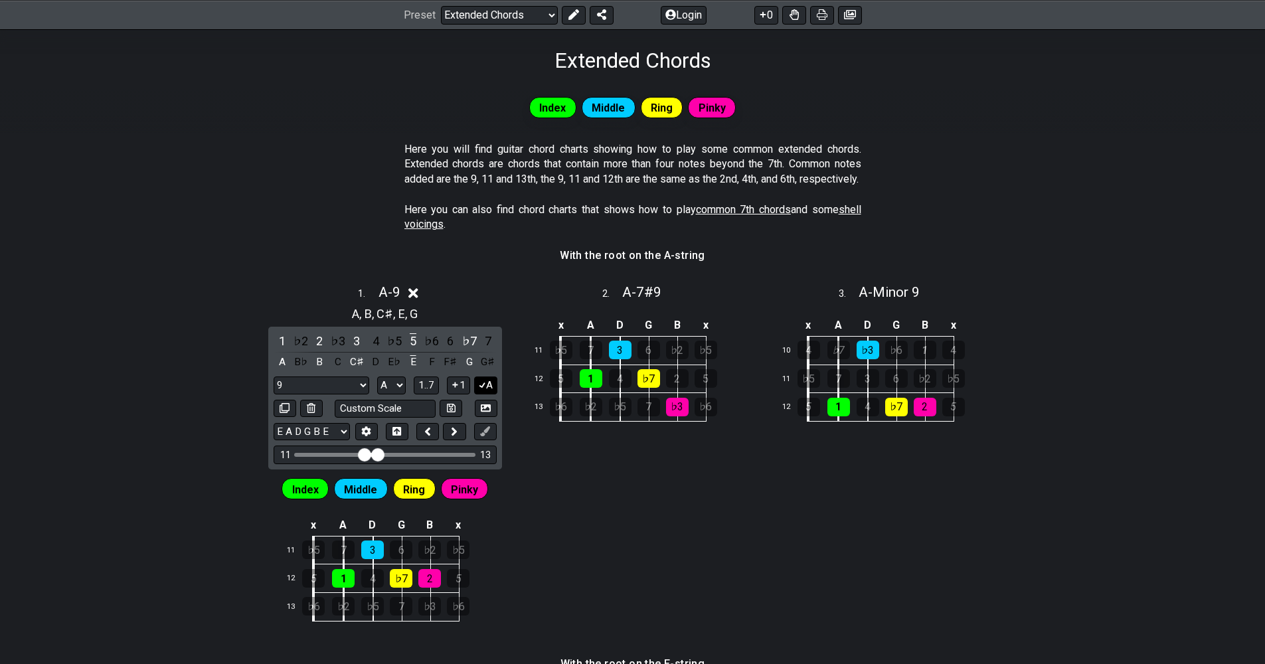
click at [488, 390] on icon at bounding box center [482, 385] width 13 height 10
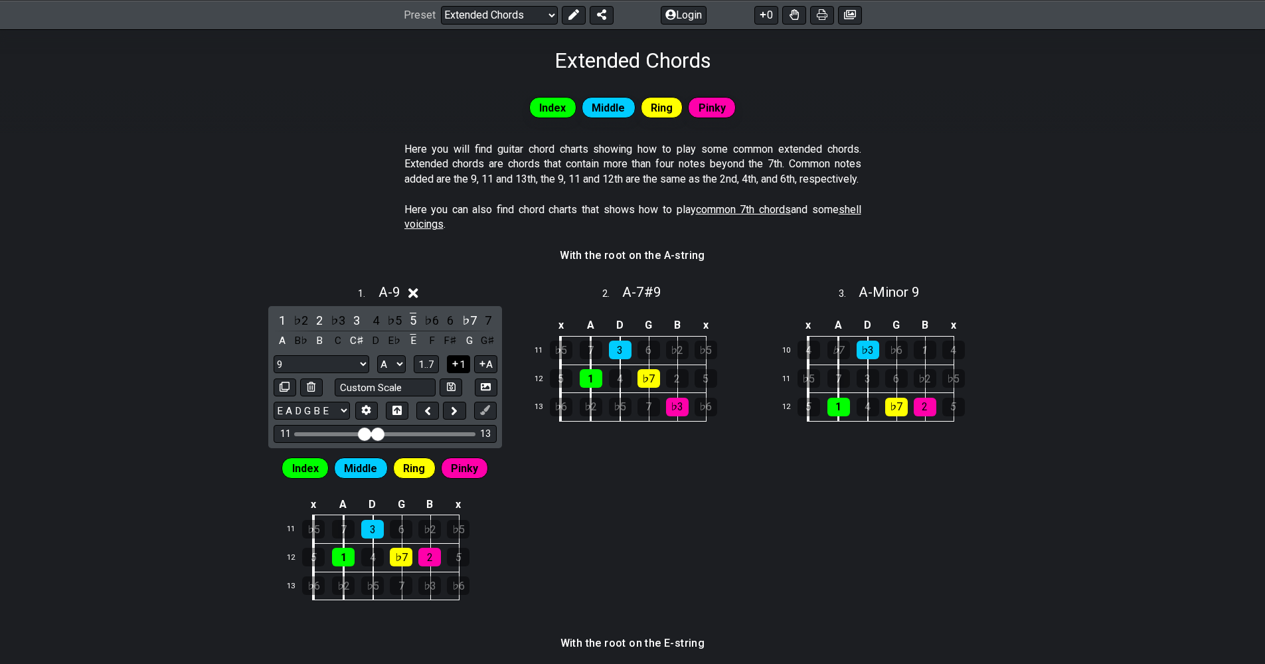
click at [469, 373] on button "1" at bounding box center [458, 364] width 23 height 18
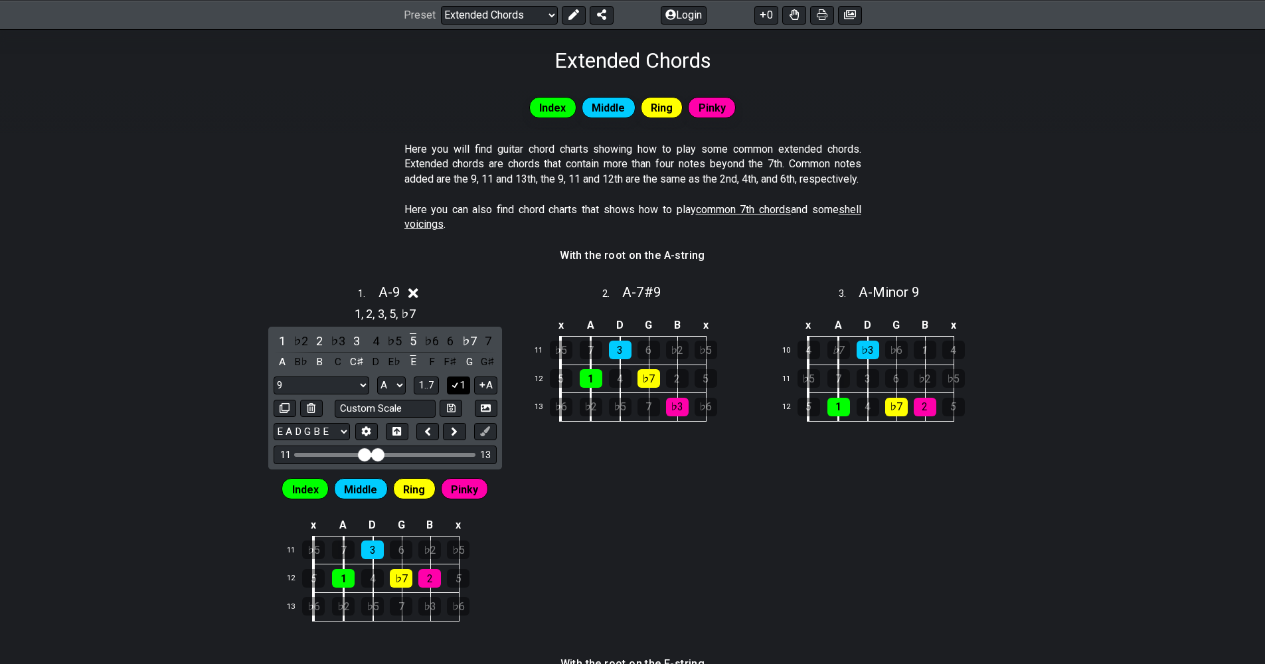
click at [461, 390] on icon at bounding box center [455, 385] width 13 height 10
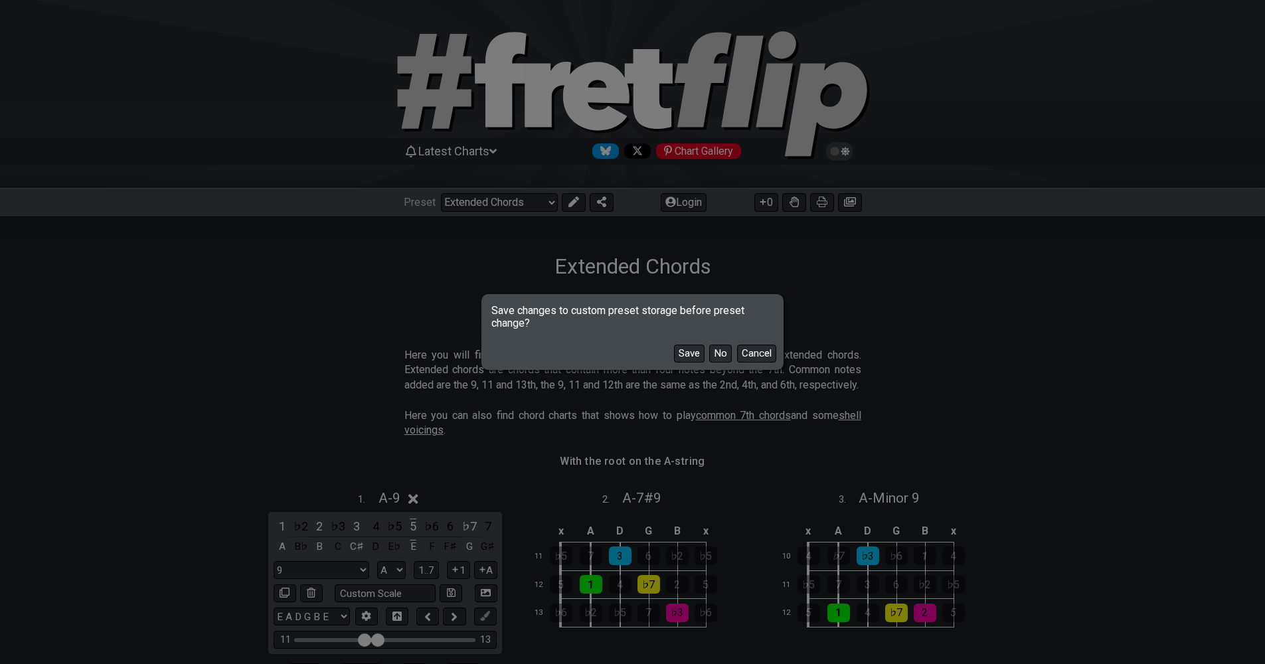
scroll to position [3, 0]
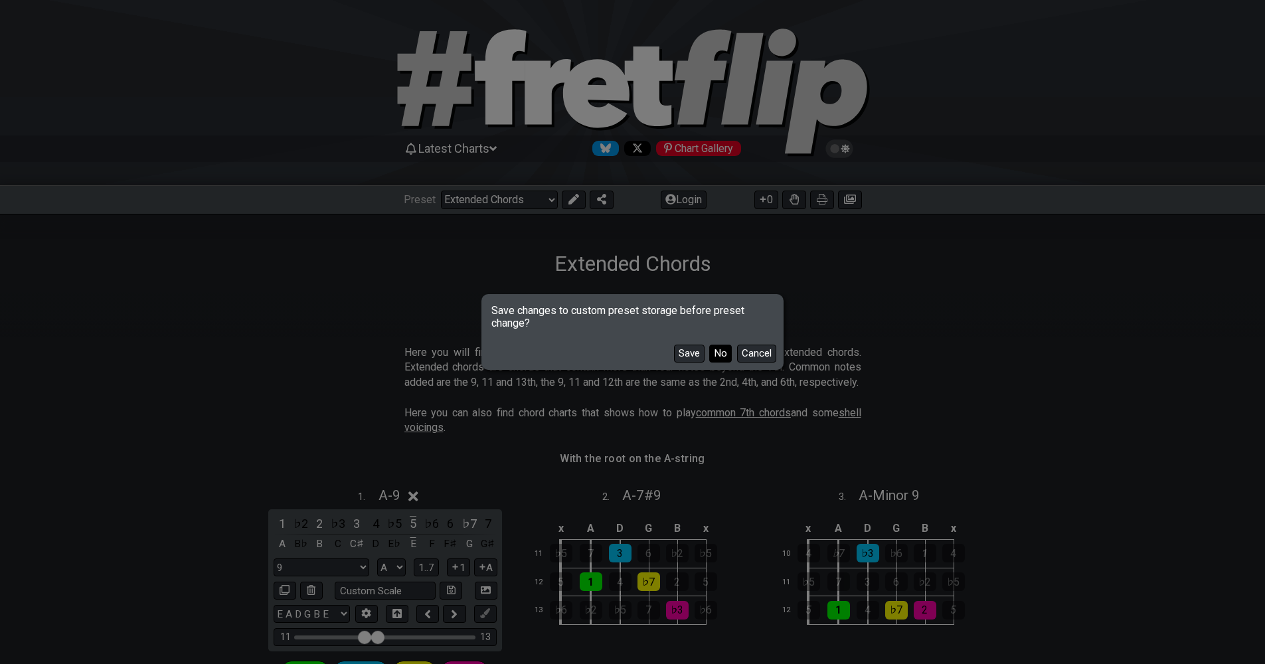
click at [719, 351] on button "No" at bounding box center [720, 354] width 23 height 18
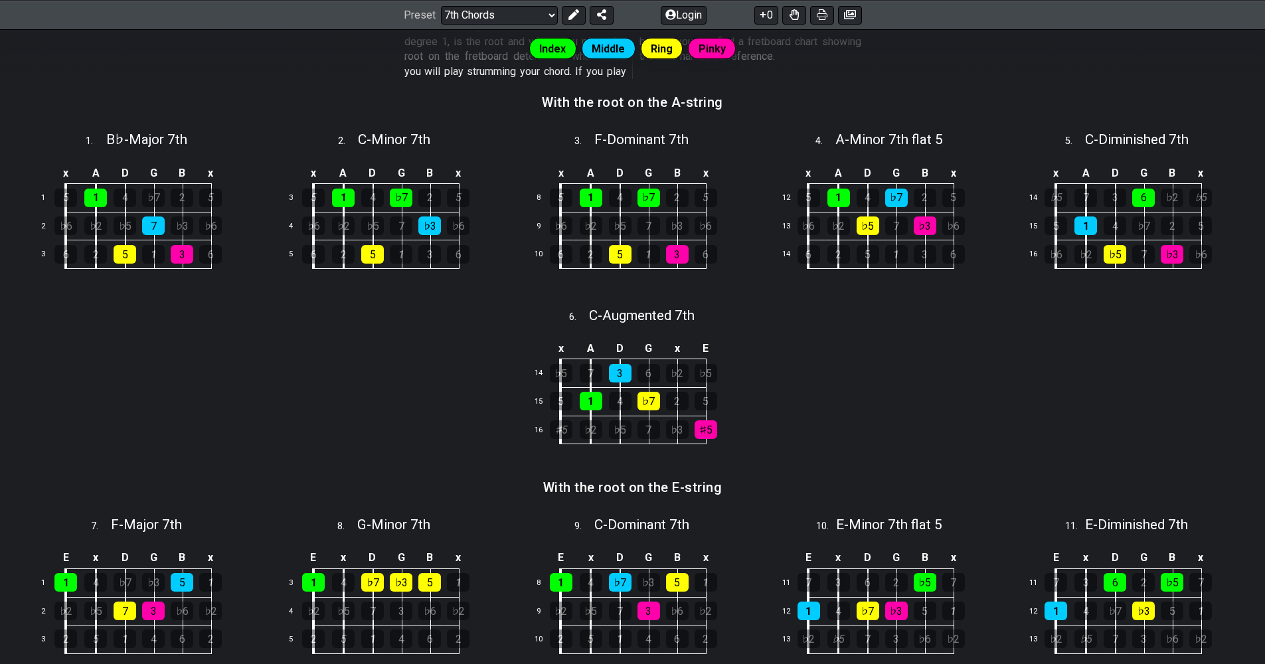
scroll to position [126, 0]
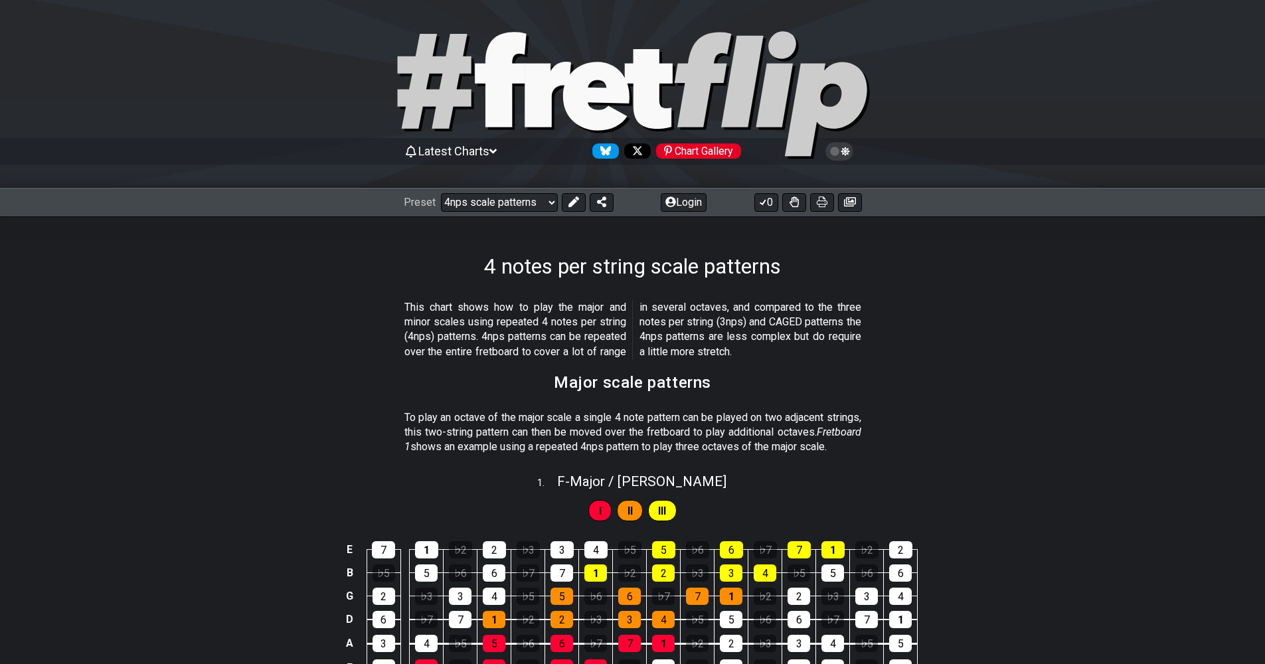
select select "/movable-7th-chords"
